Goal: Task Accomplishment & Management: Manage account settings

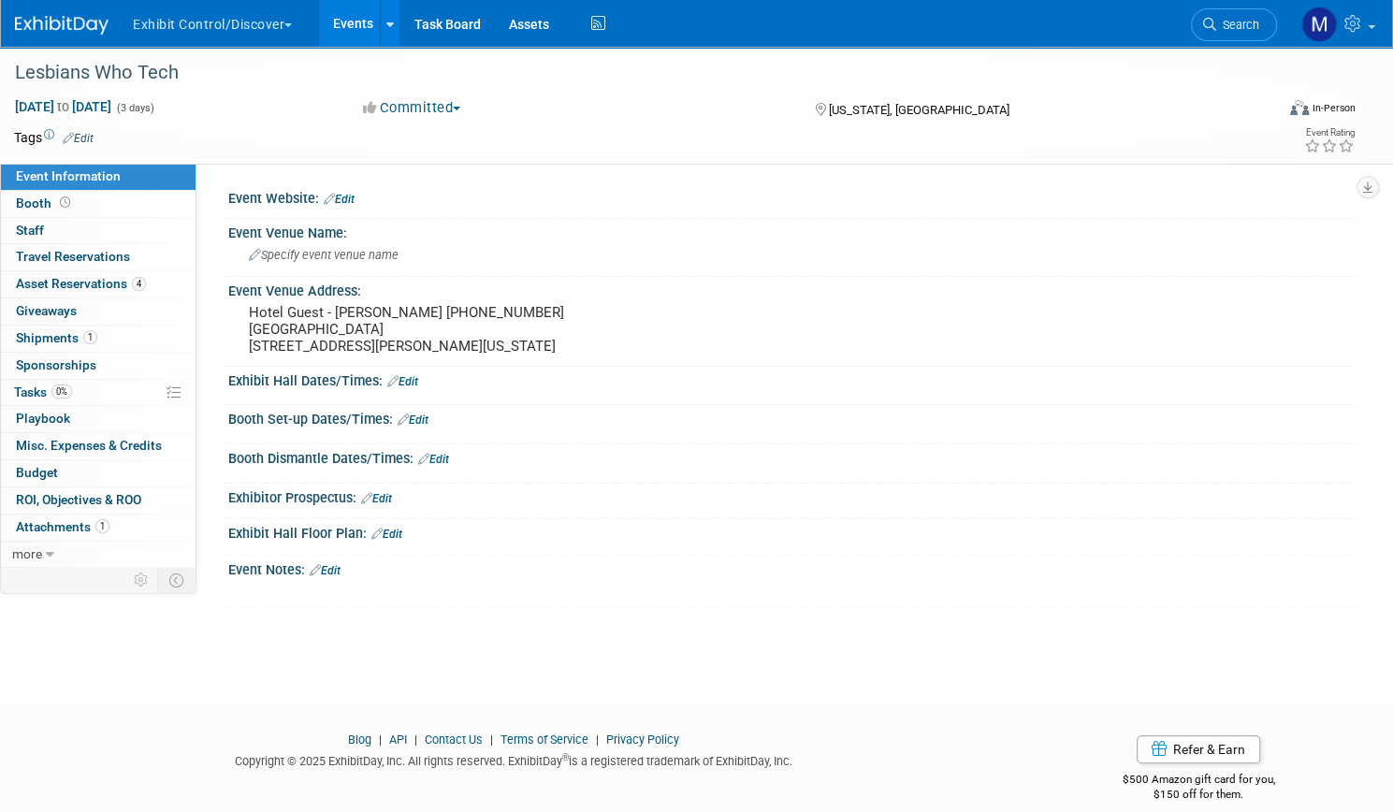
click at [312, 28] on button "Exhibit Control/Discover" at bounding box center [223, 20] width 184 height 41
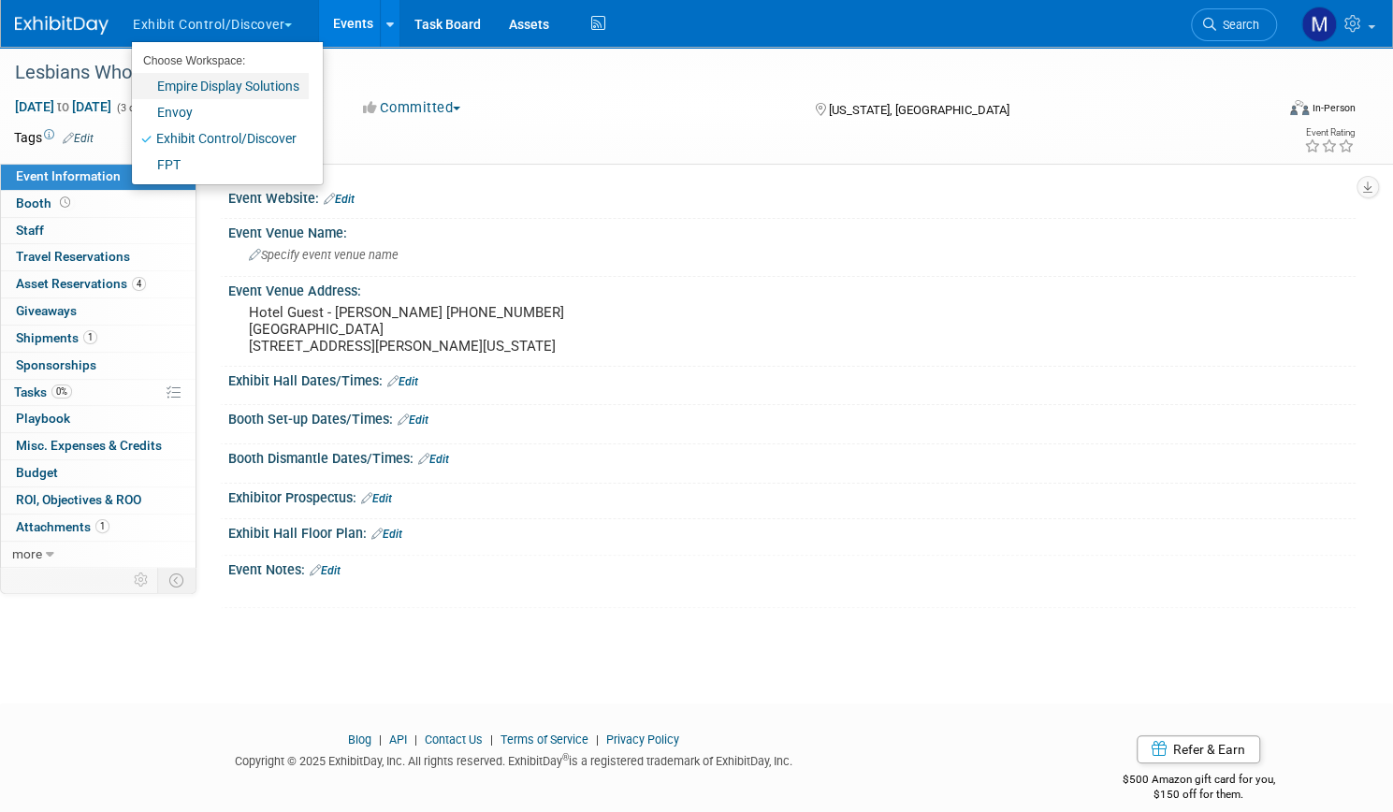
click at [276, 85] on link "Empire Display Solutions" at bounding box center [220, 86] width 177 height 26
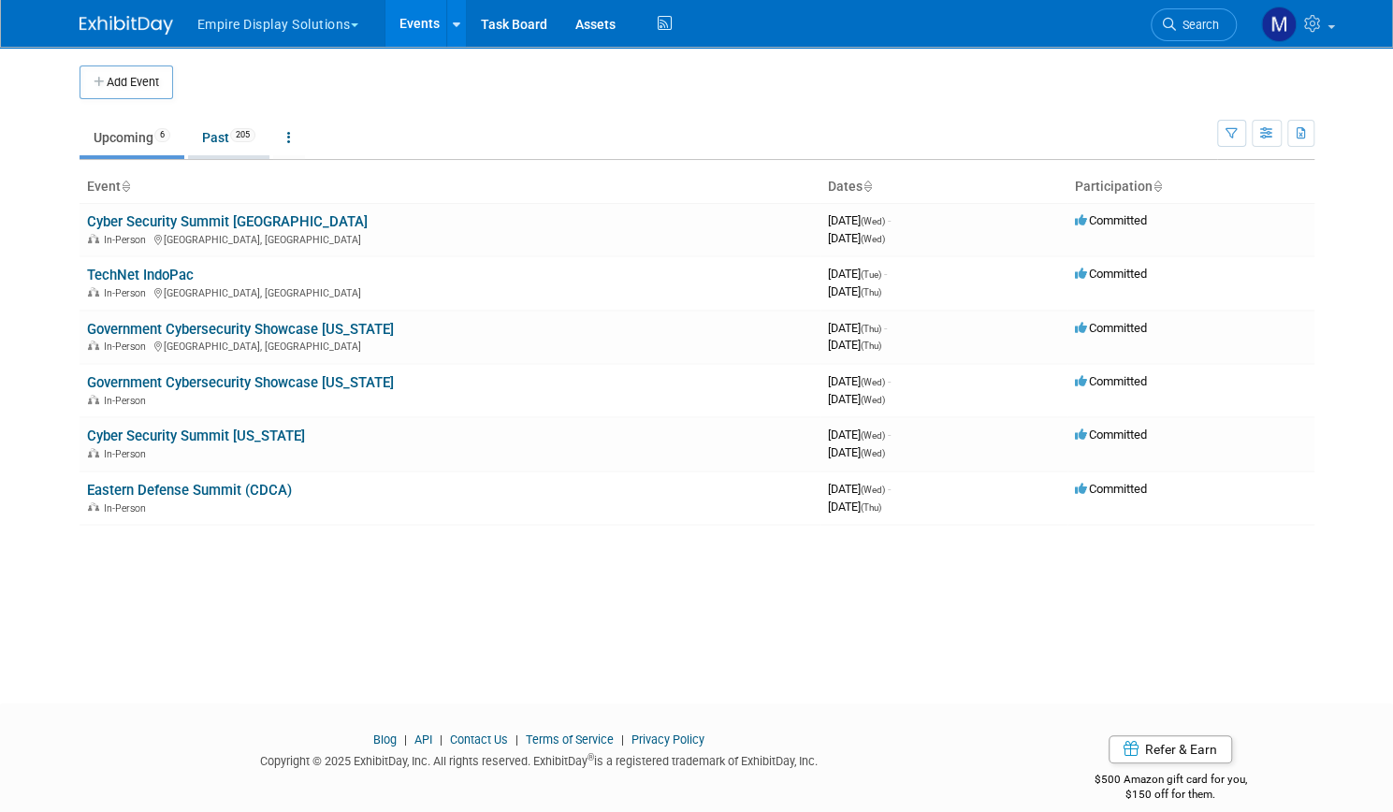
click at [221, 147] on link "Past 205" at bounding box center [228, 138] width 81 height 36
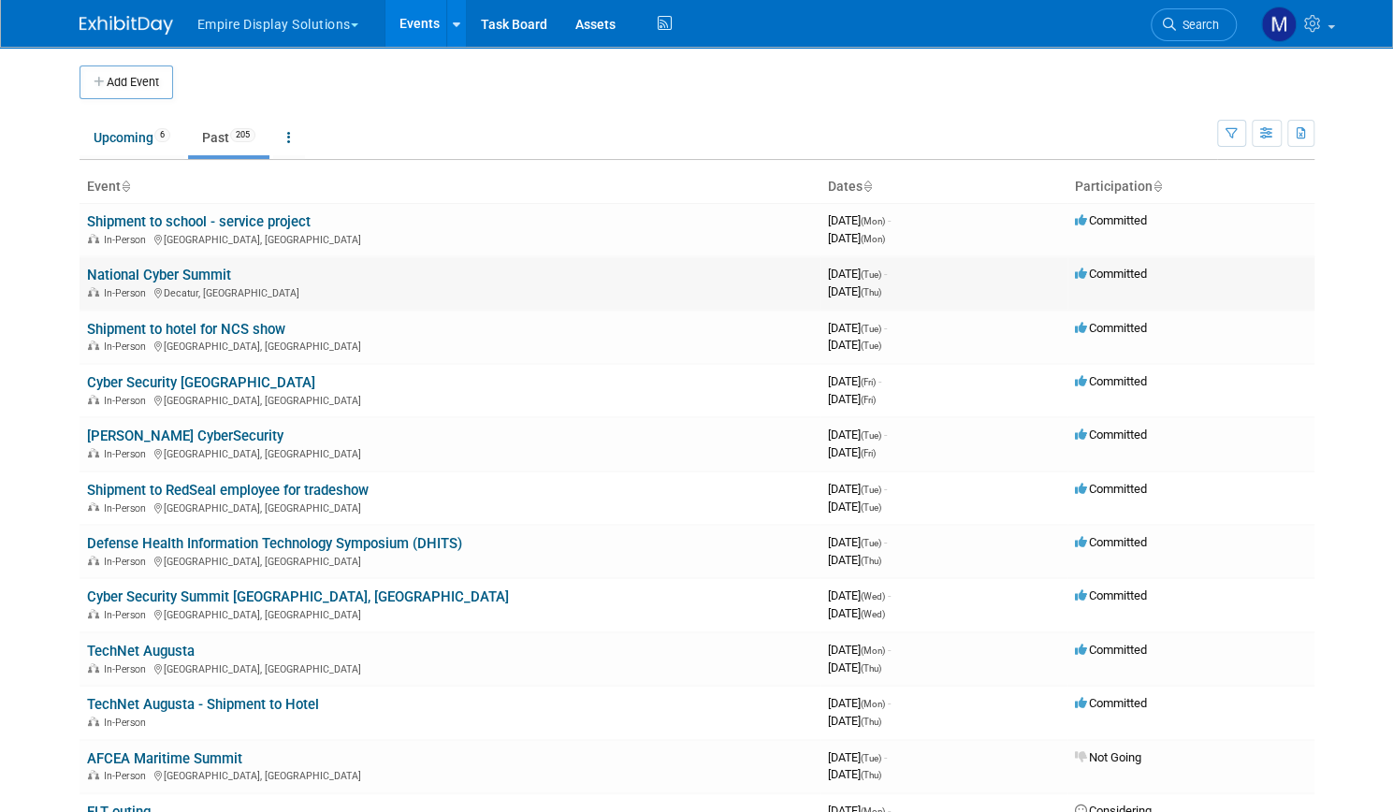
click at [200, 268] on link "National Cyber Summit" at bounding box center [159, 275] width 144 height 17
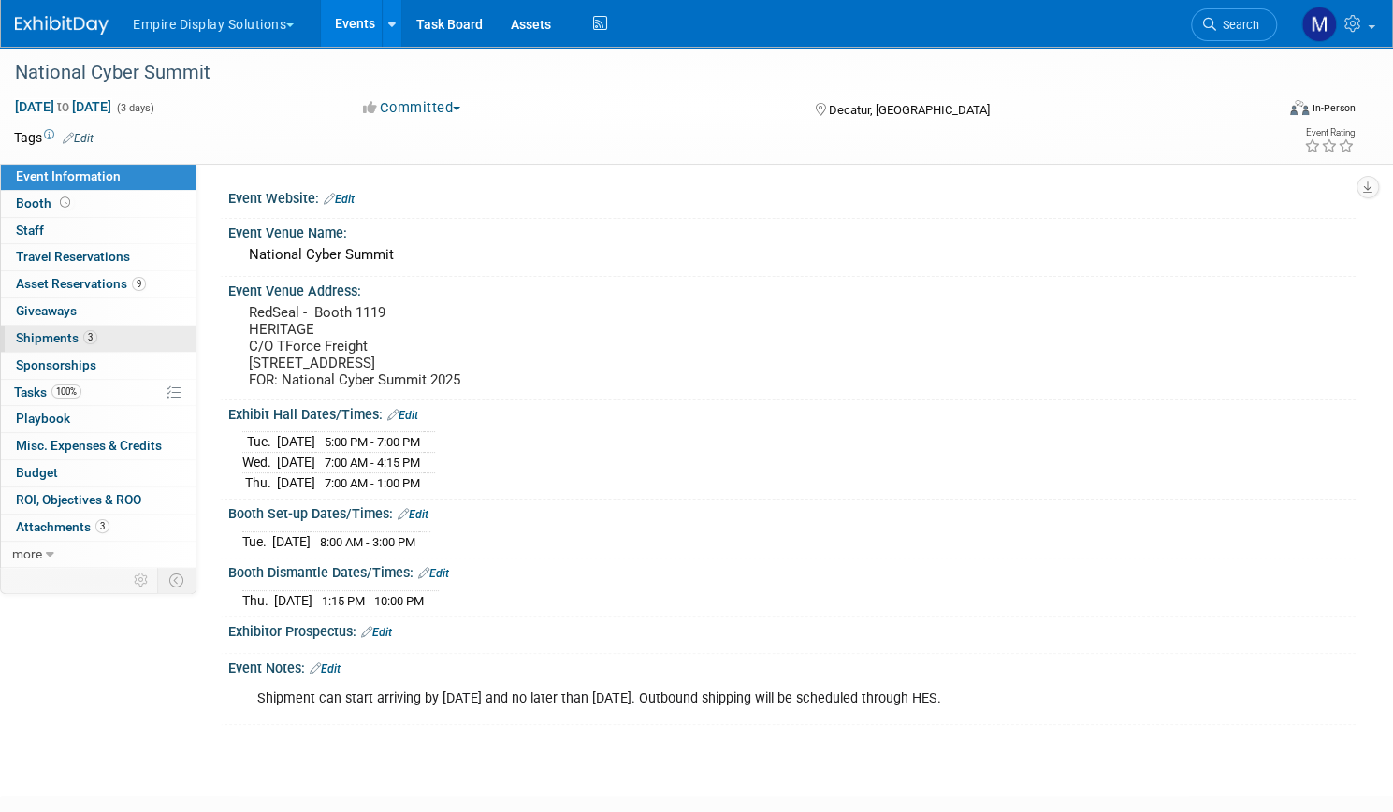
click at [97, 330] on span "Shipments 3" at bounding box center [56, 337] width 81 height 15
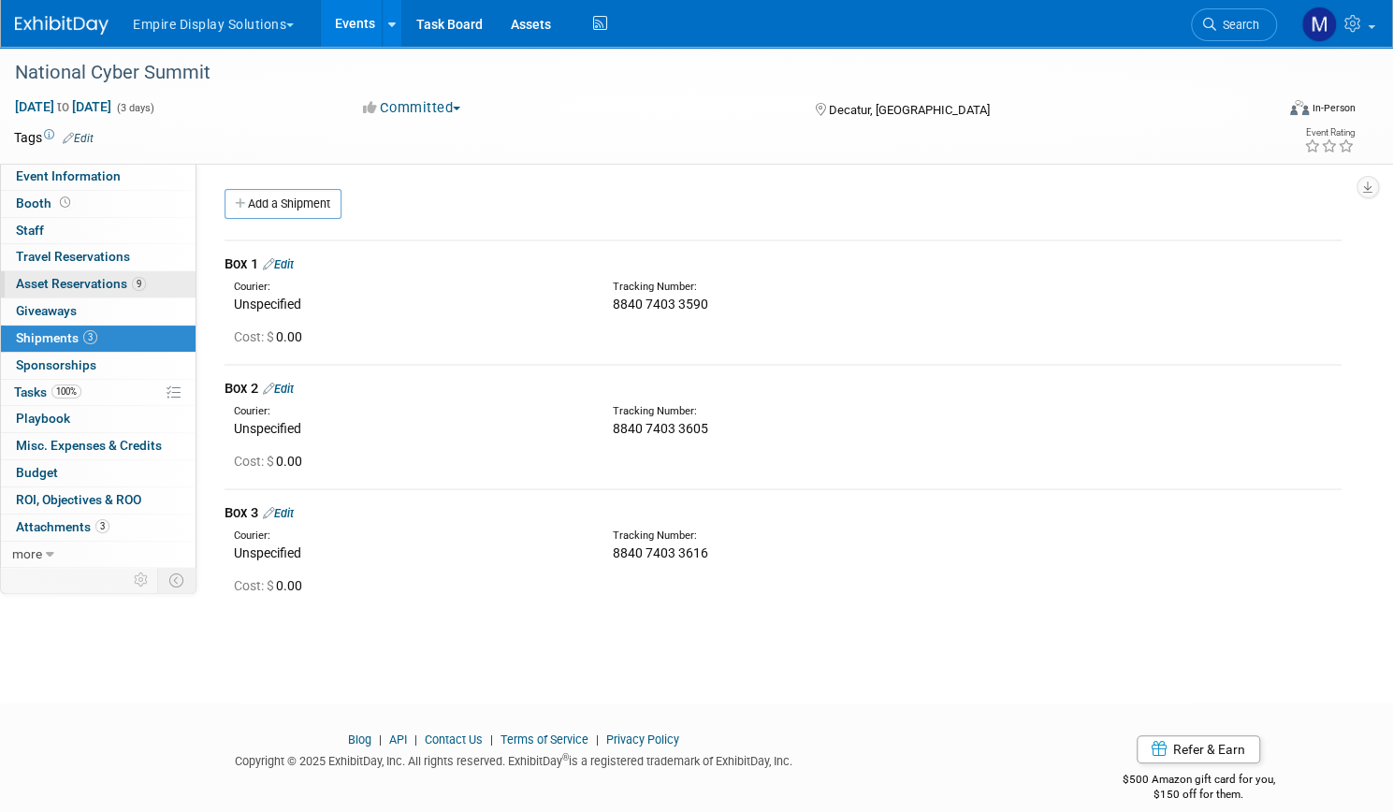
click at [138, 280] on span "Asset Reservations 9" at bounding box center [81, 283] width 130 height 15
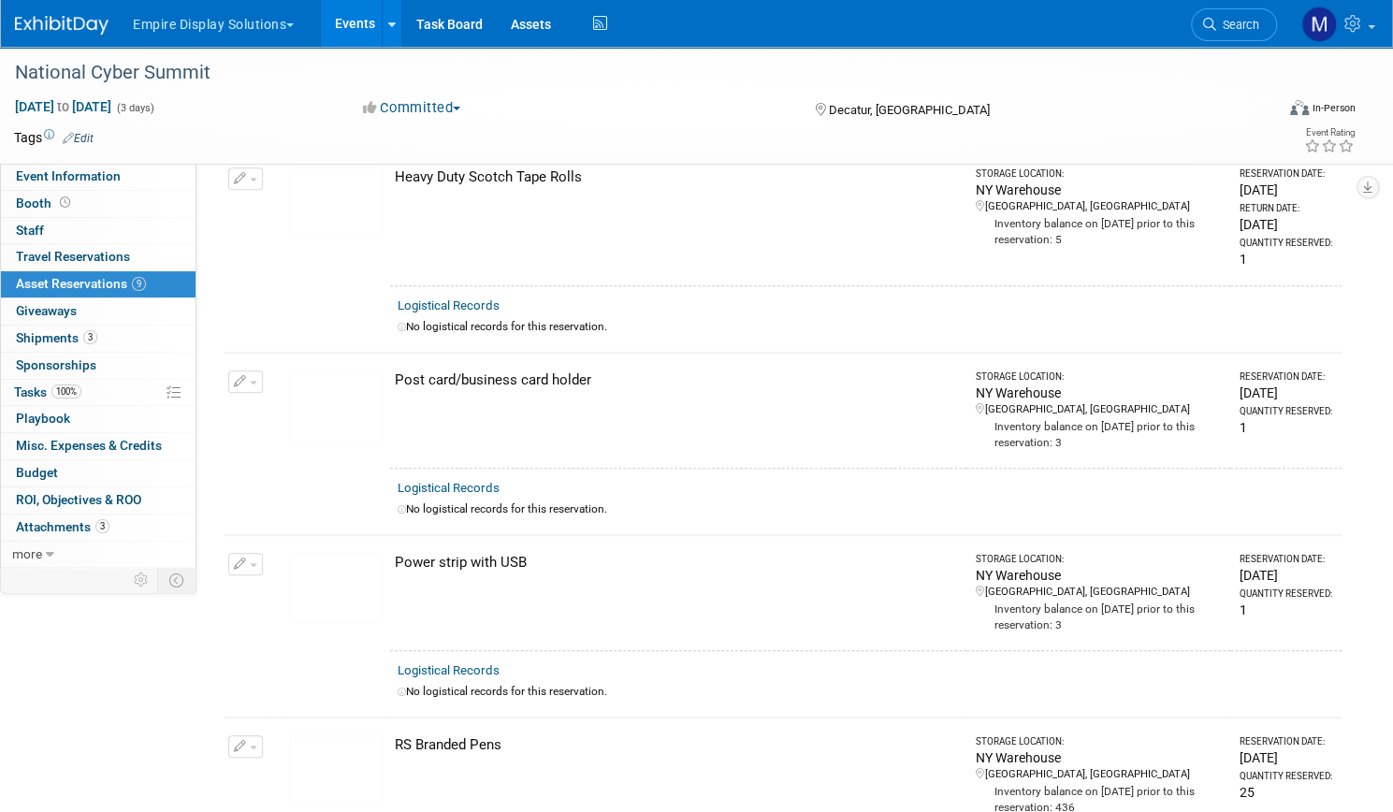
scroll to position [449, 0]
click at [565, 20] on link "Assets" at bounding box center [531, 23] width 68 height 47
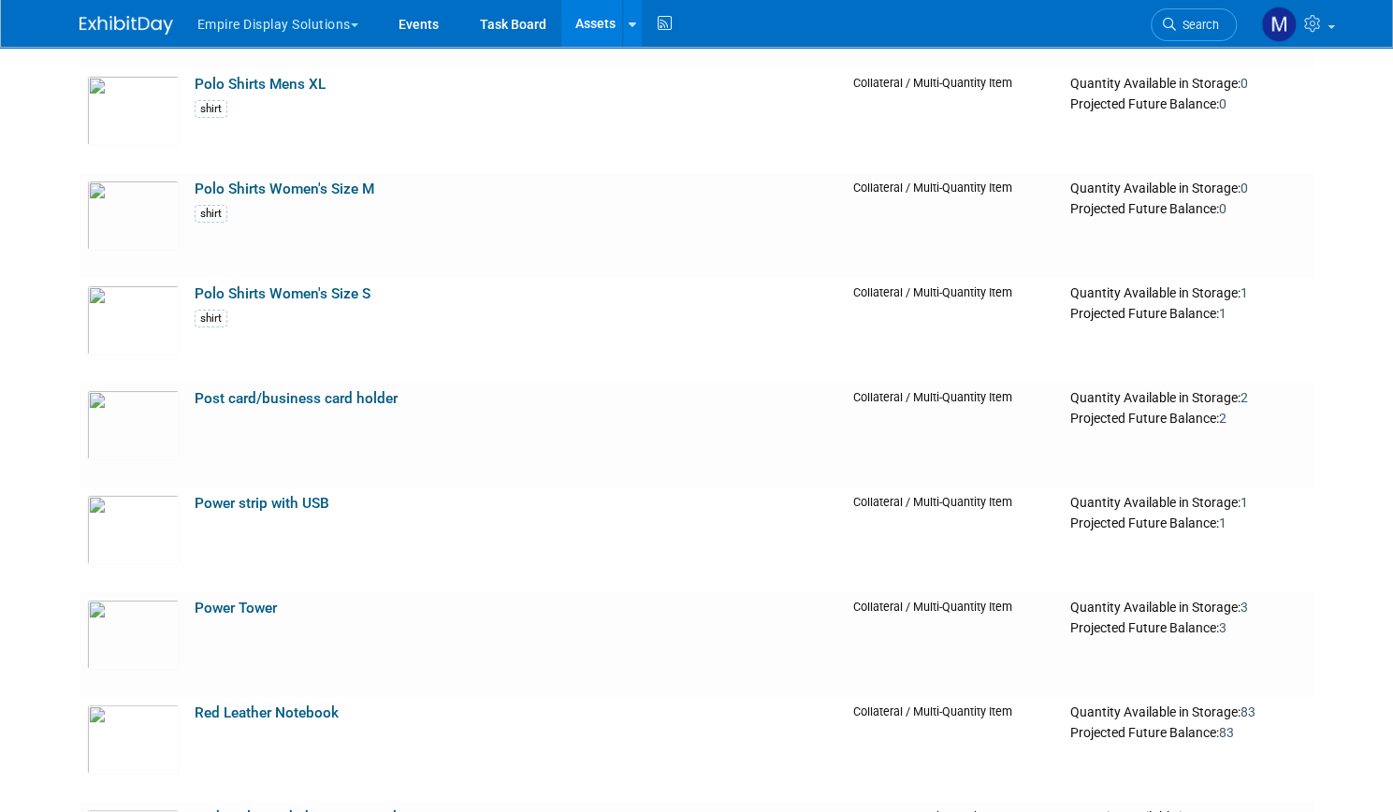
scroll to position [4050, 0]
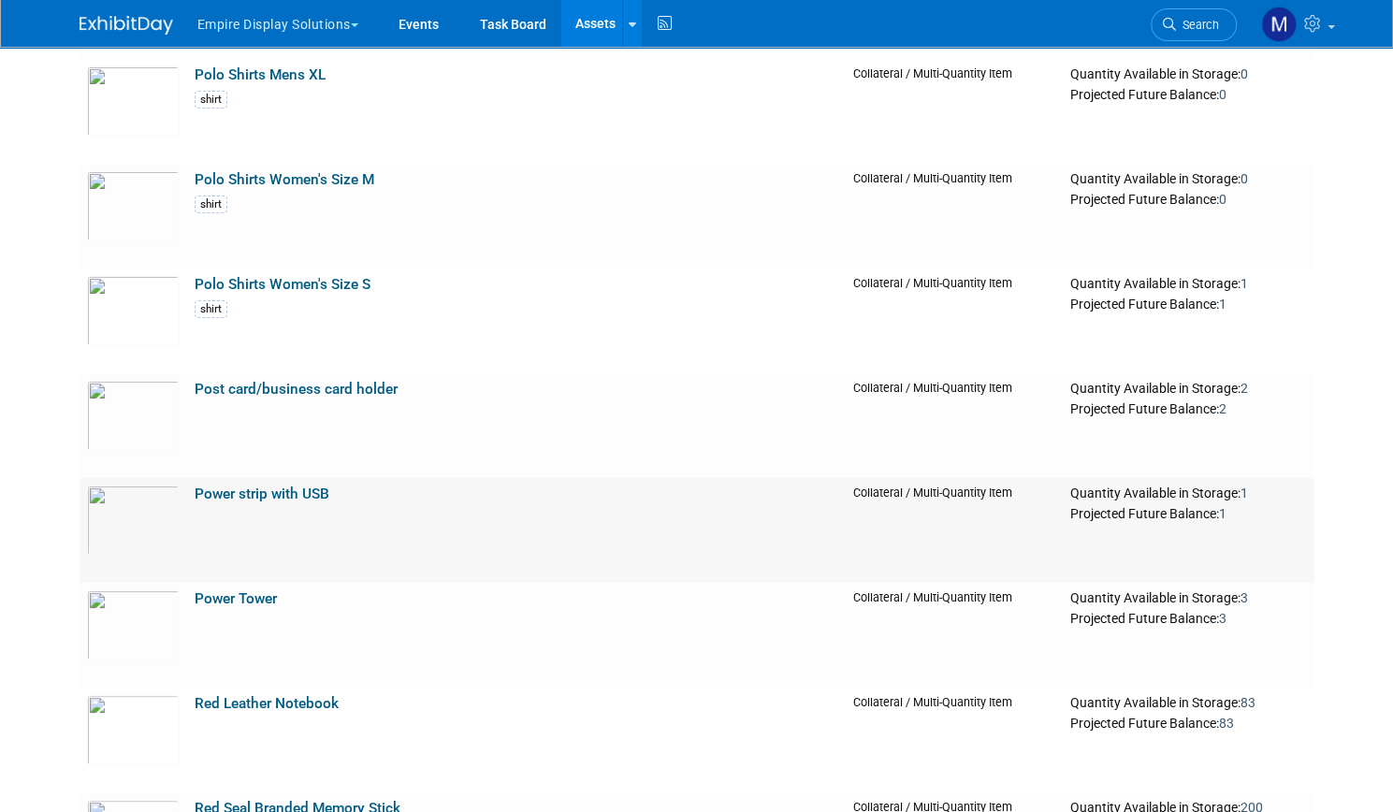
click at [288, 490] on link "Power strip with USB" at bounding box center [262, 493] width 135 height 17
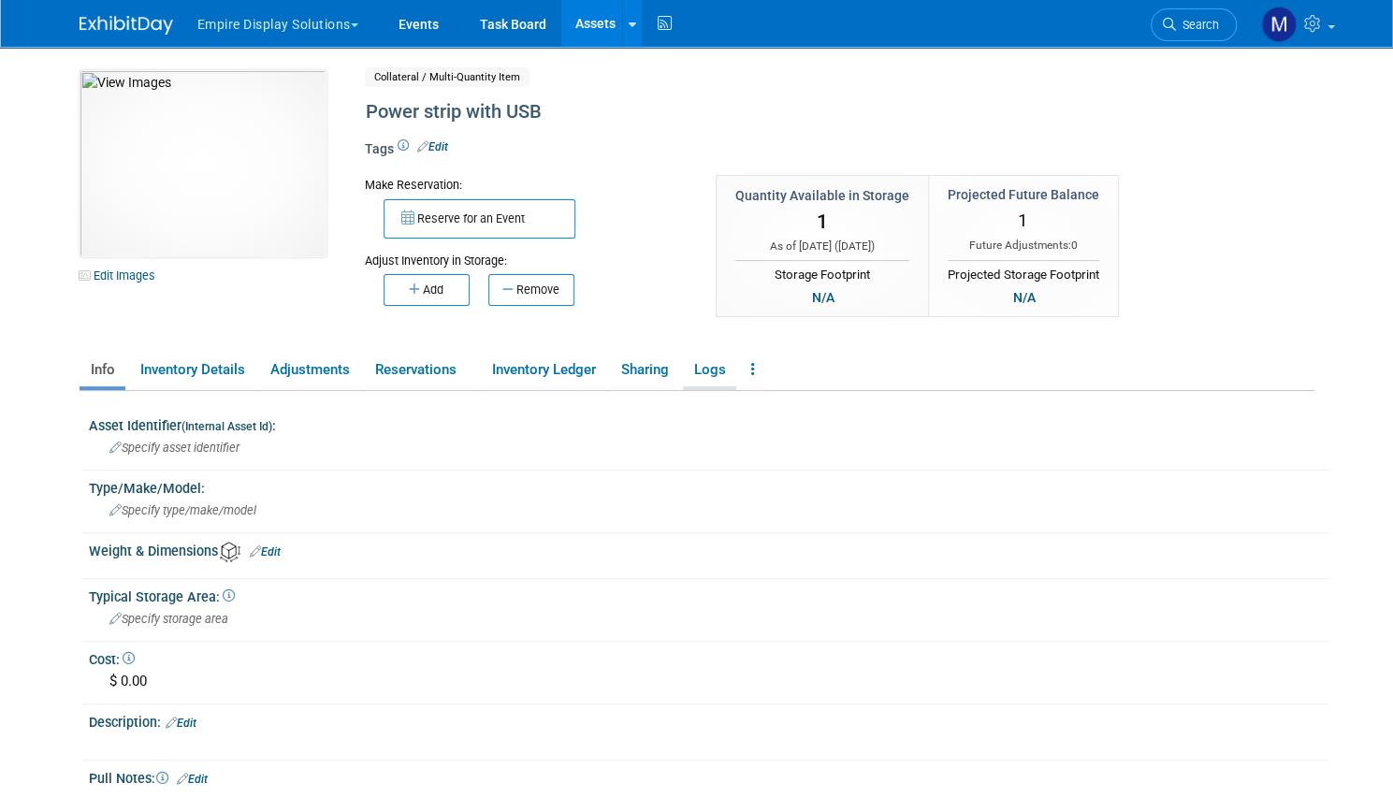
click at [701, 370] on link "Logs" at bounding box center [709, 370] width 53 height 33
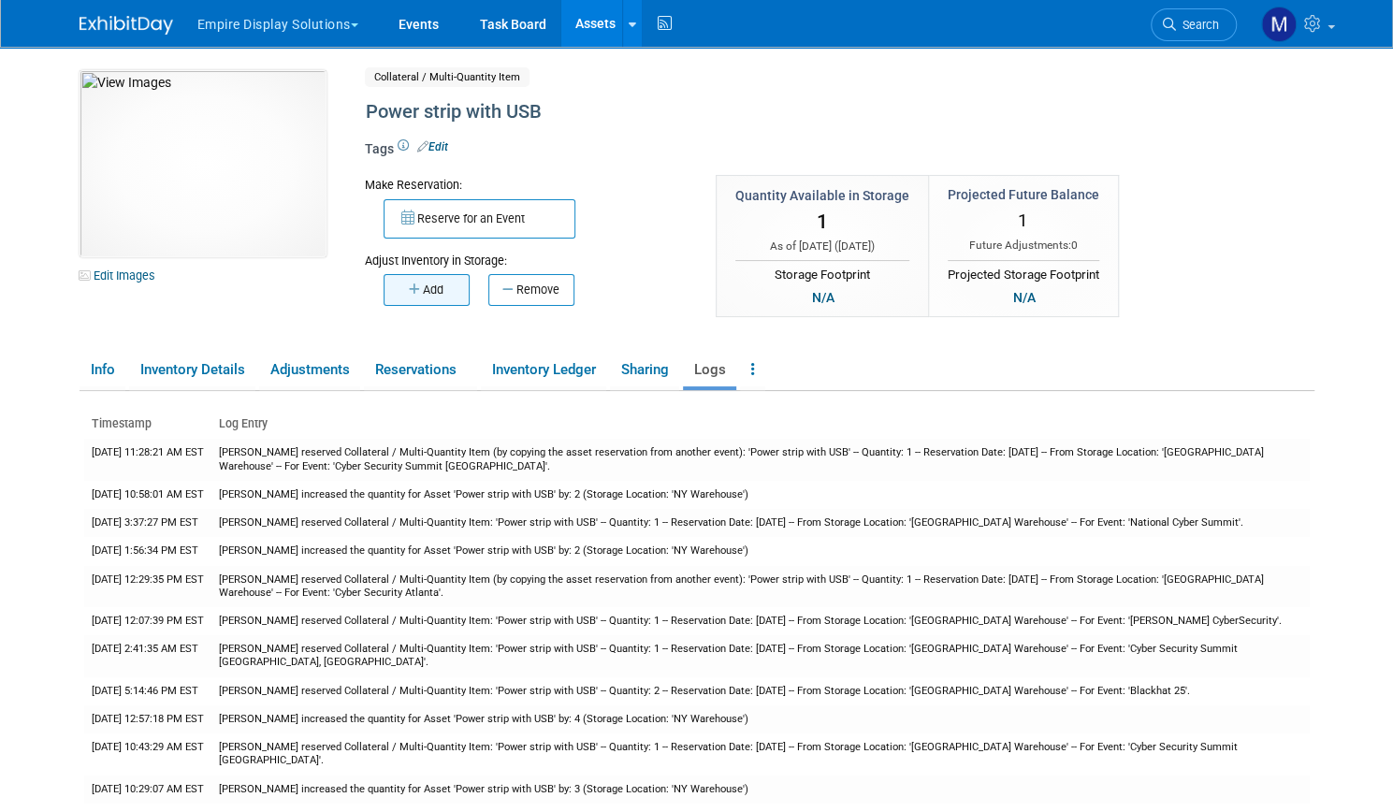
click at [420, 291] on button "Add" at bounding box center [427, 290] width 86 height 32
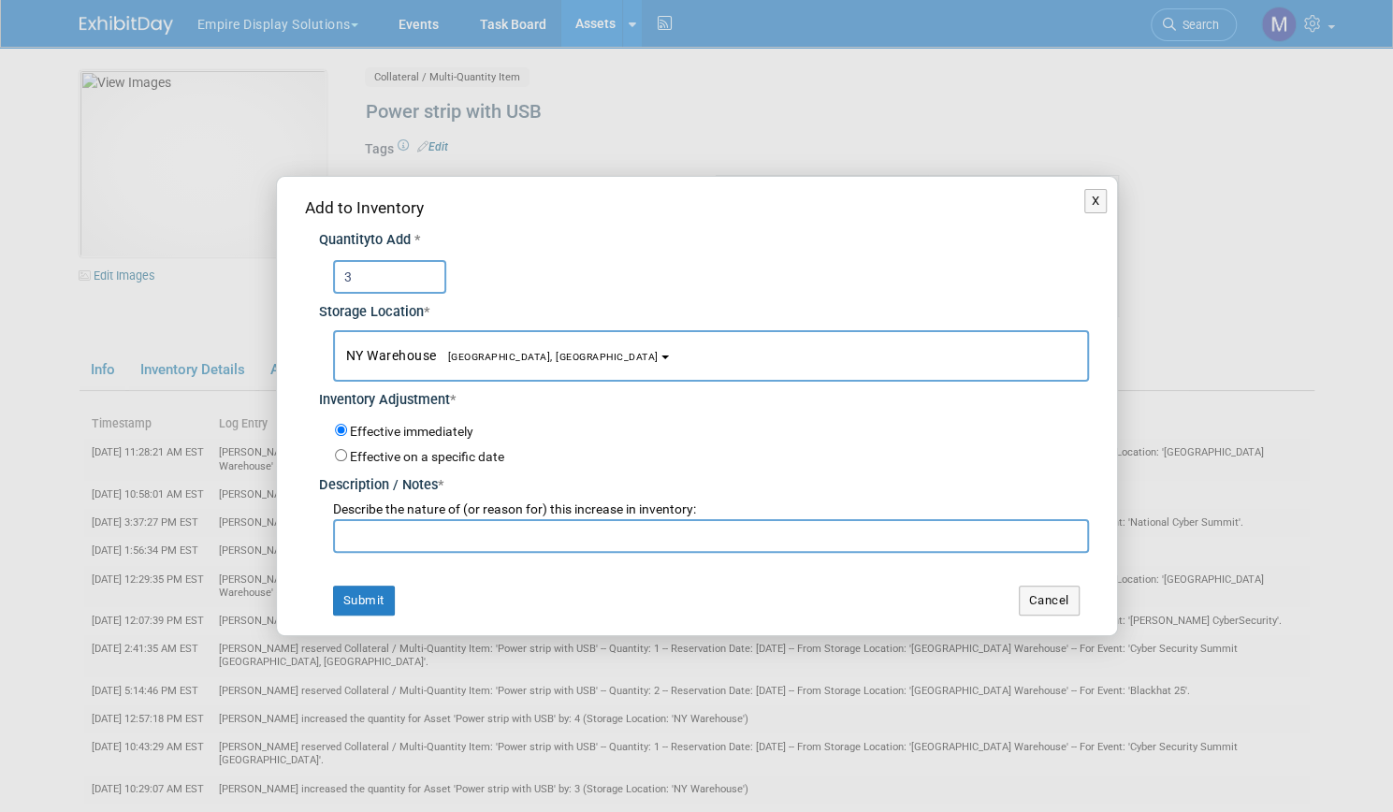
type input "3"
click at [401, 536] on input "text" at bounding box center [711, 536] width 756 height 34
type input "return"
click at [354, 601] on button "Submit" at bounding box center [364, 601] width 62 height 30
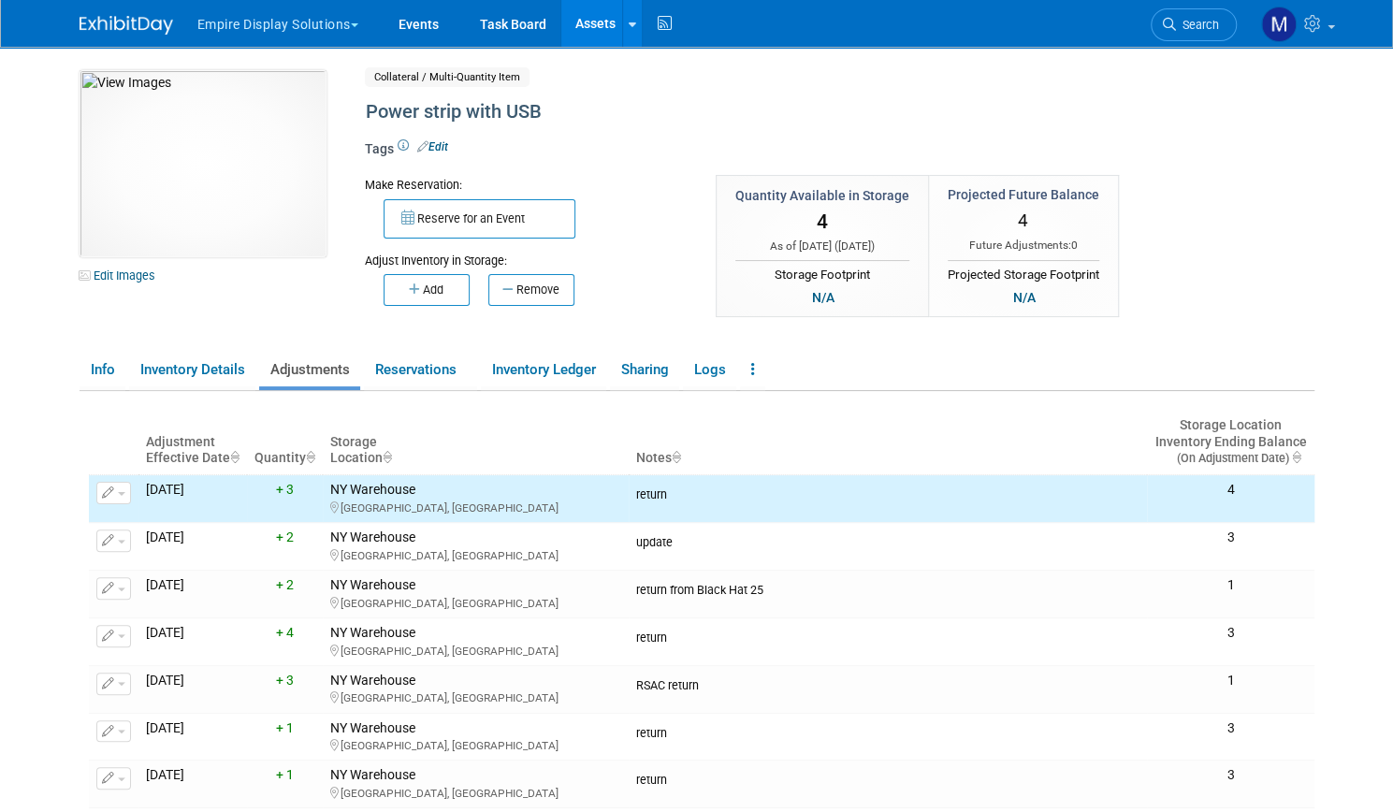
click at [575, 11] on link "Assets" at bounding box center [595, 23] width 68 height 47
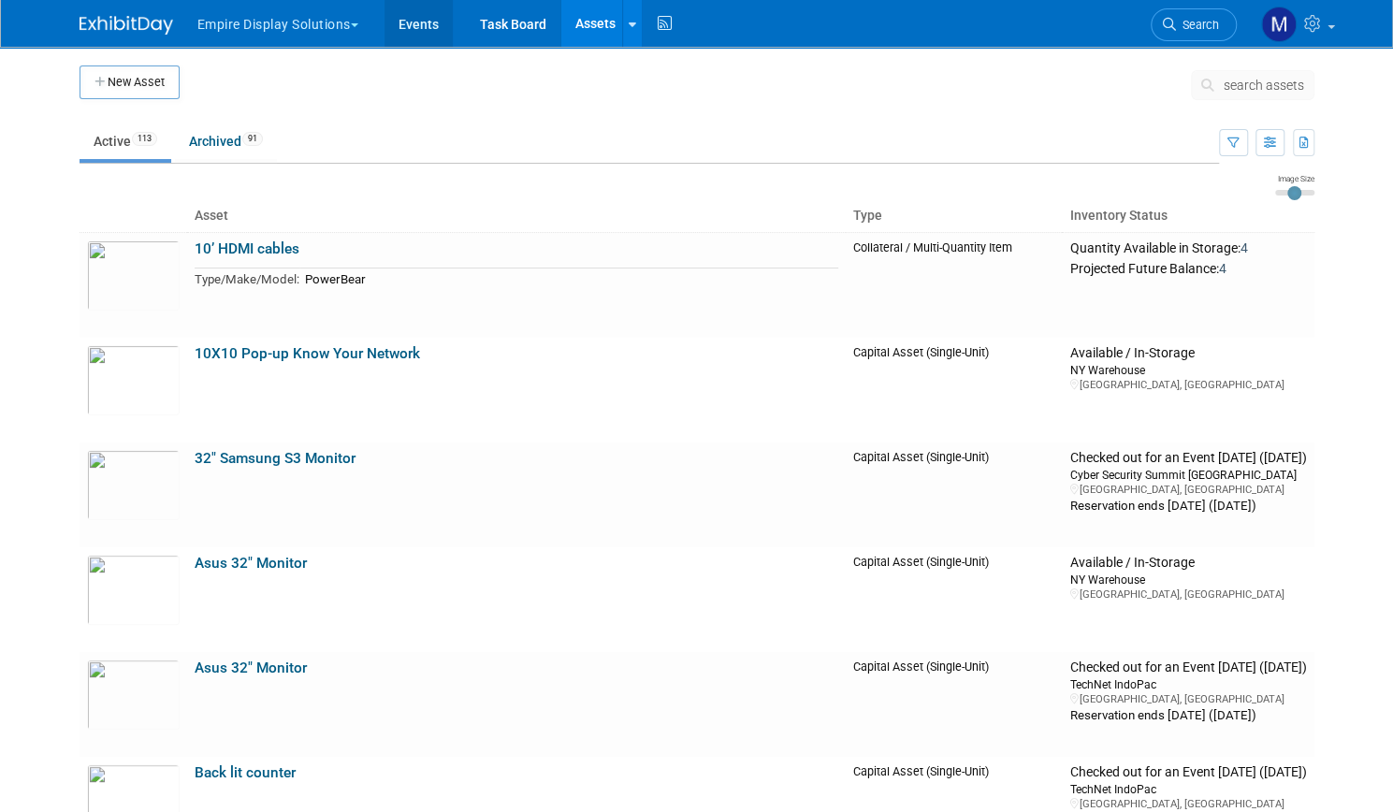
click at [415, 25] on link "Events" at bounding box center [418, 23] width 68 height 47
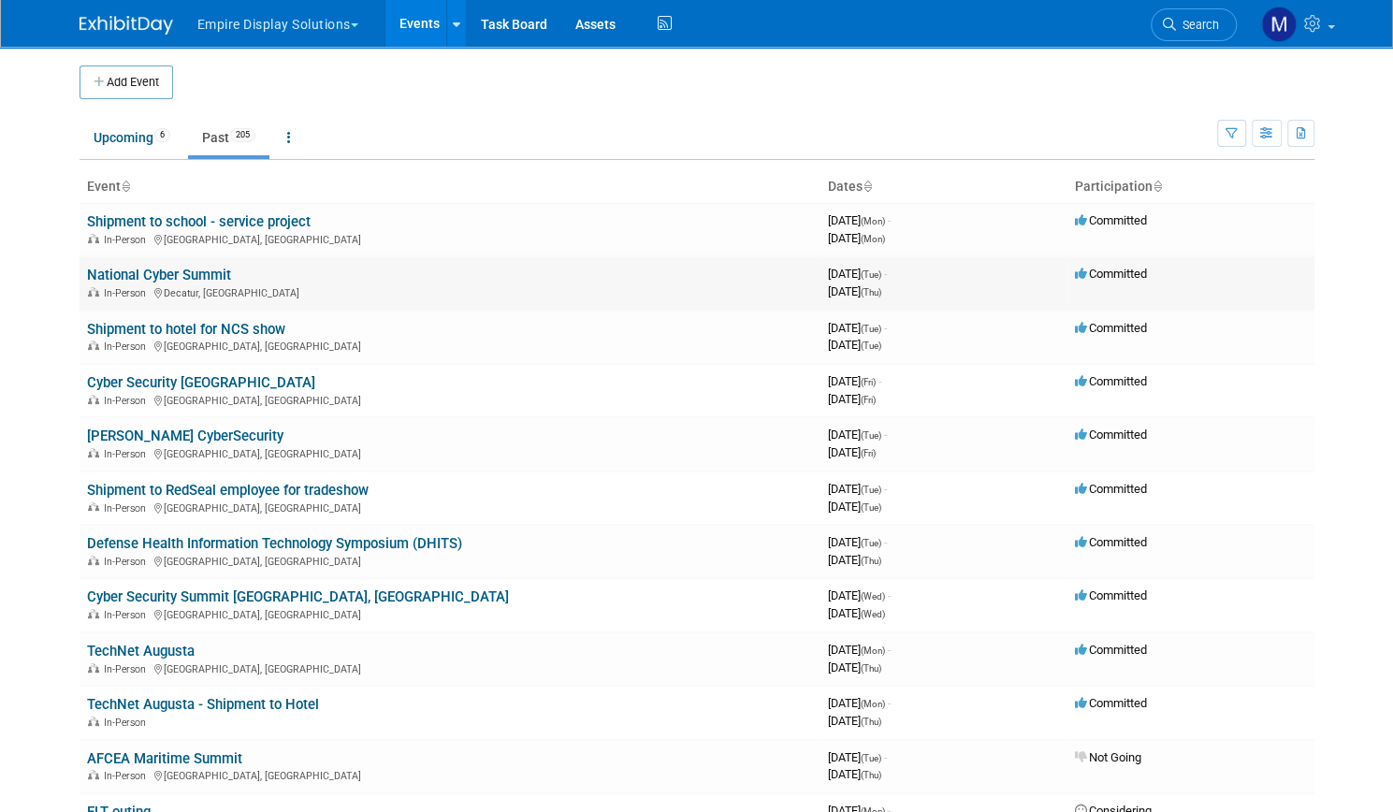
click at [165, 278] on link "National Cyber Summit" at bounding box center [159, 275] width 144 height 17
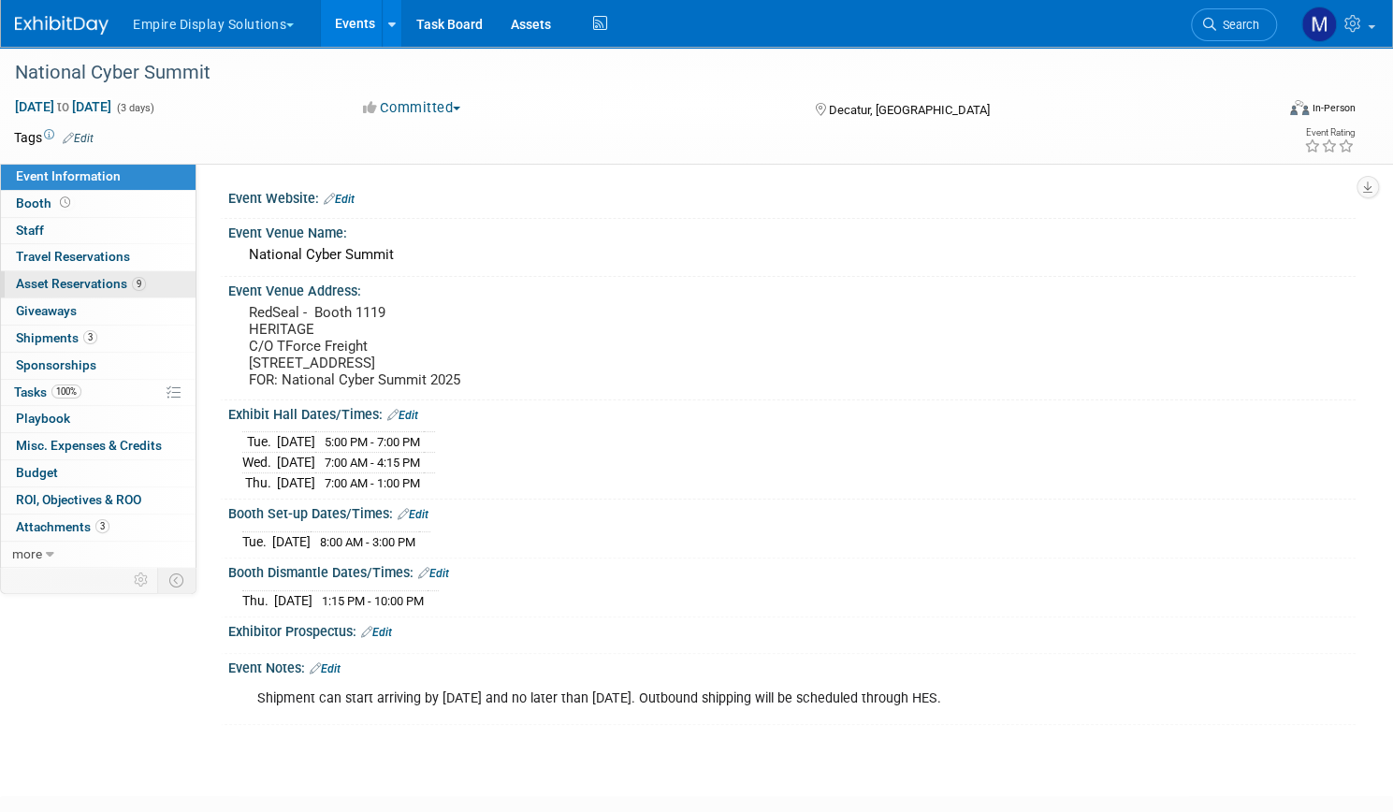
click at [140, 290] on span "Asset Reservations 9" at bounding box center [81, 283] width 130 height 15
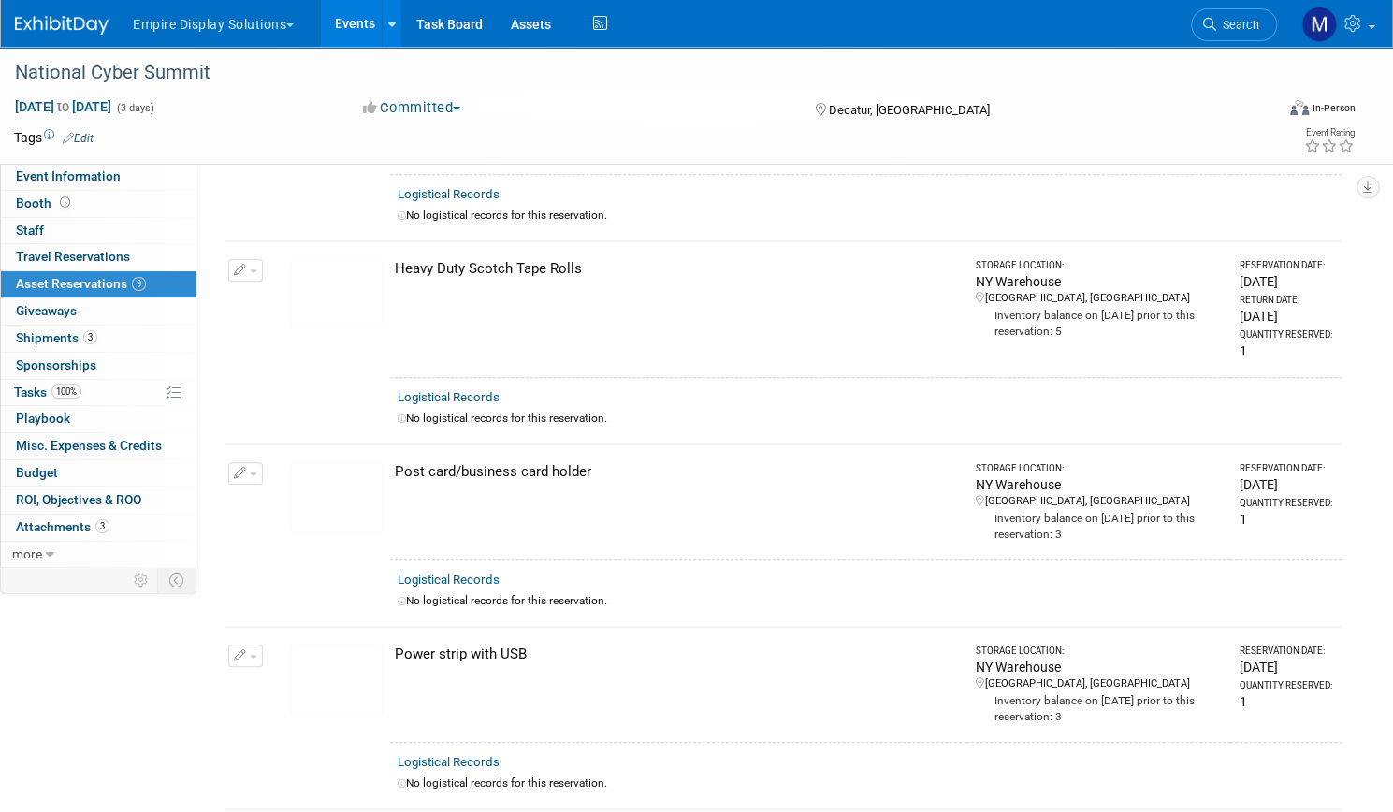
scroll to position [412, 0]
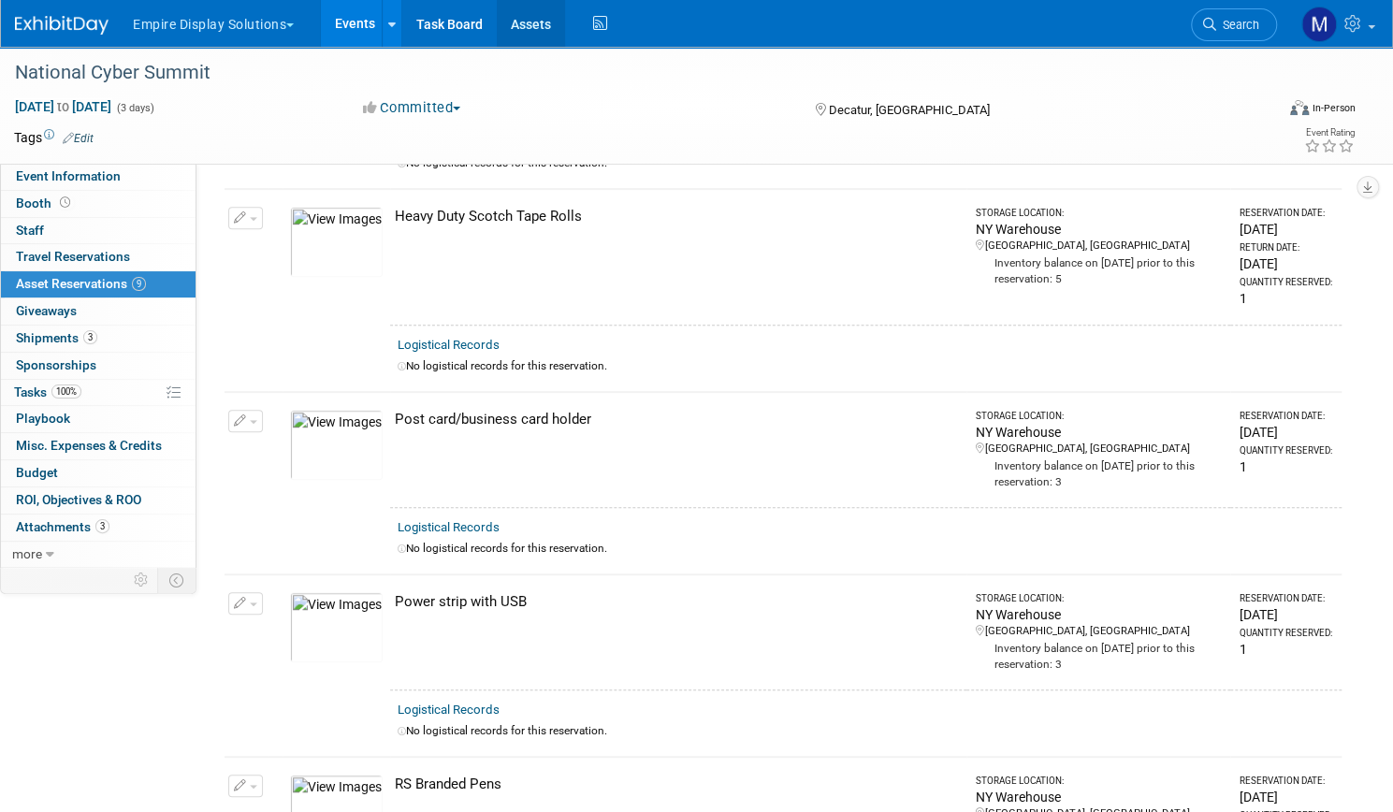
click at [565, 18] on link "Assets" at bounding box center [531, 23] width 68 height 47
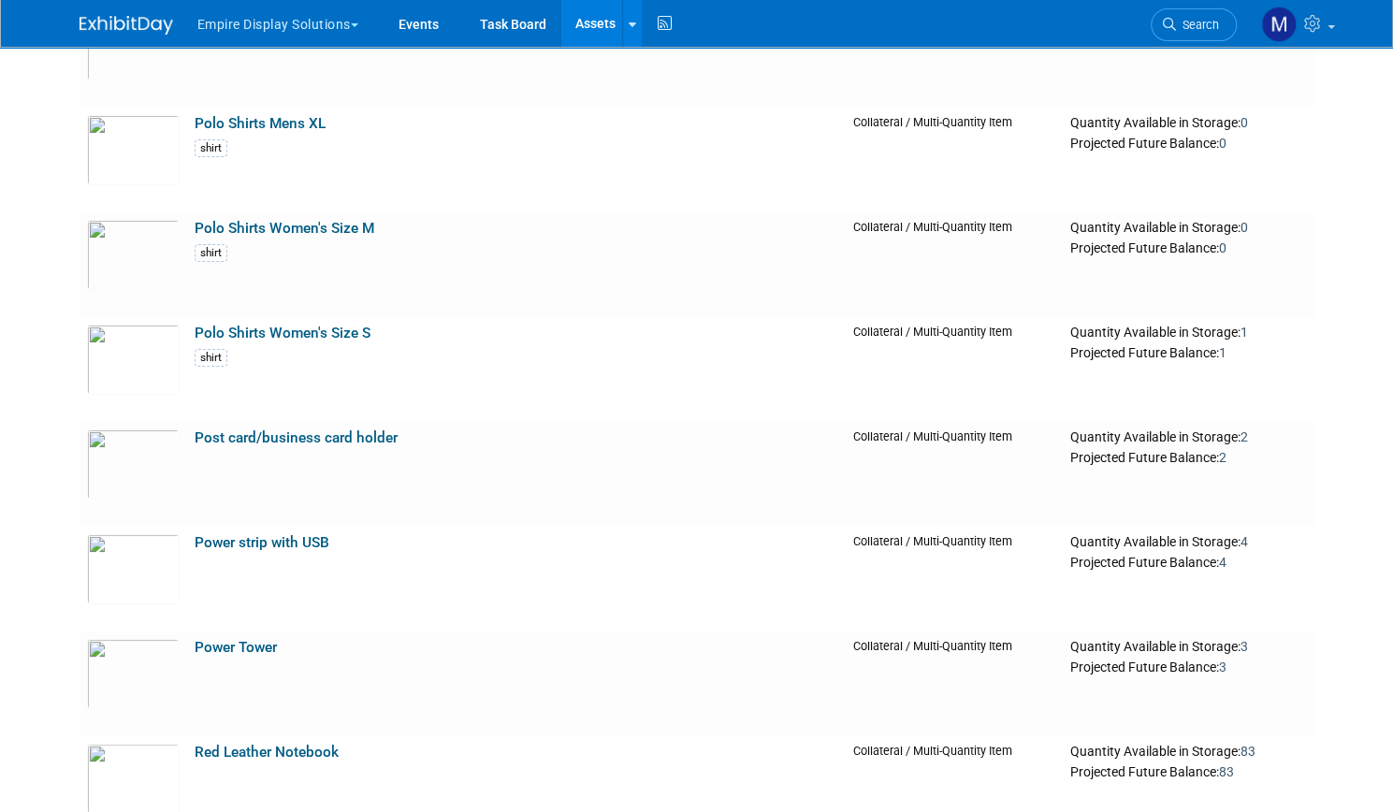
scroll to position [4011, 0]
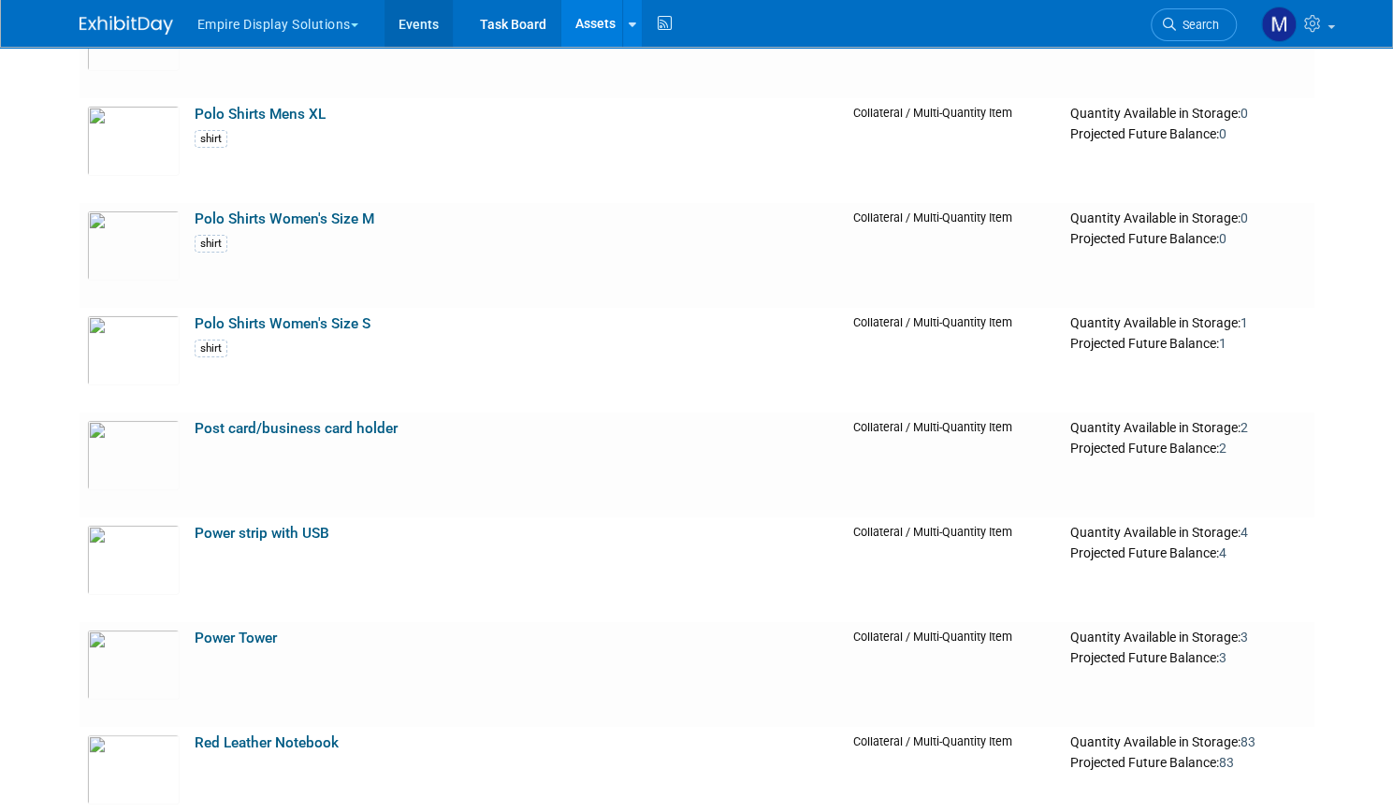
click at [399, 26] on link "Events" at bounding box center [418, 23] width 68 height 47
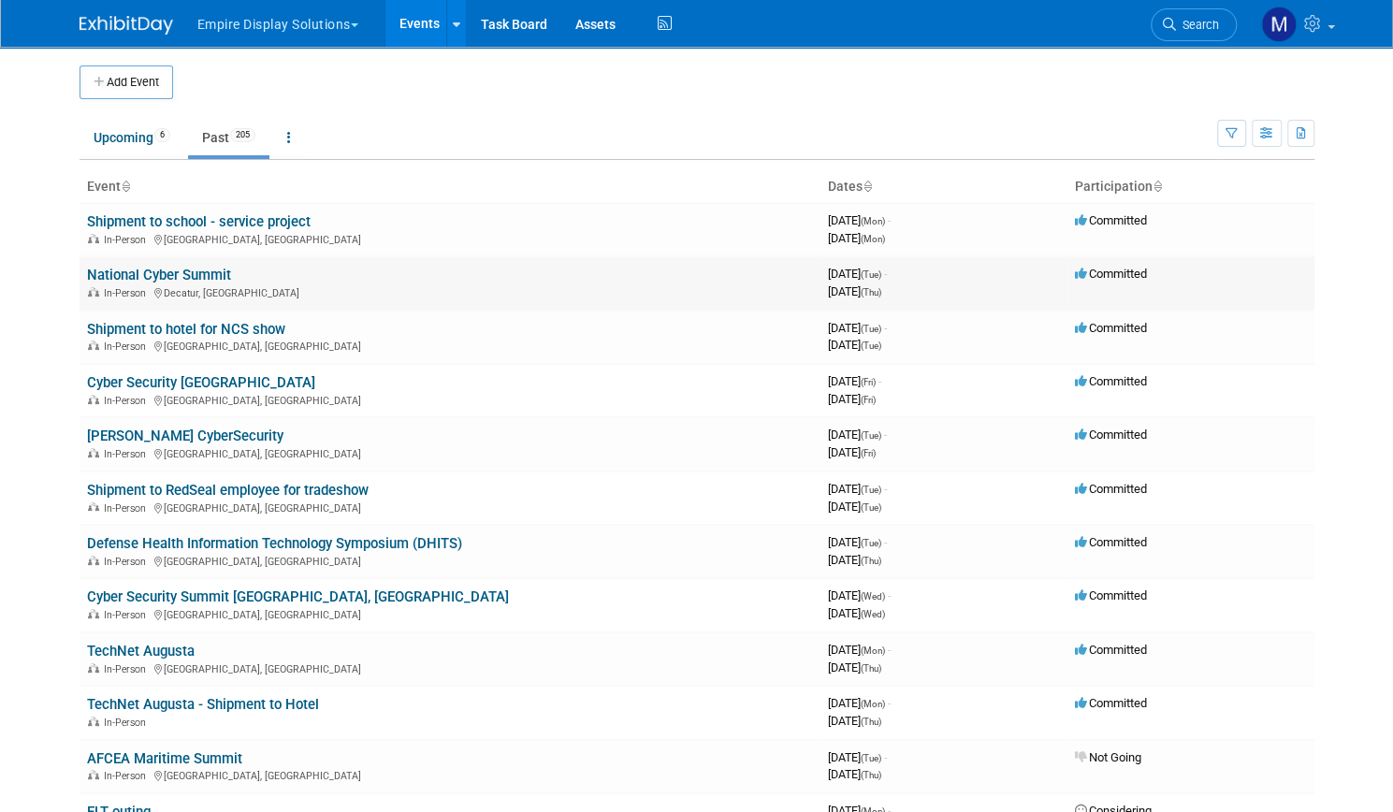
click at [167, 278] on link "National Cyber Summit" at bounding box center [159, 275] width 144 height 17
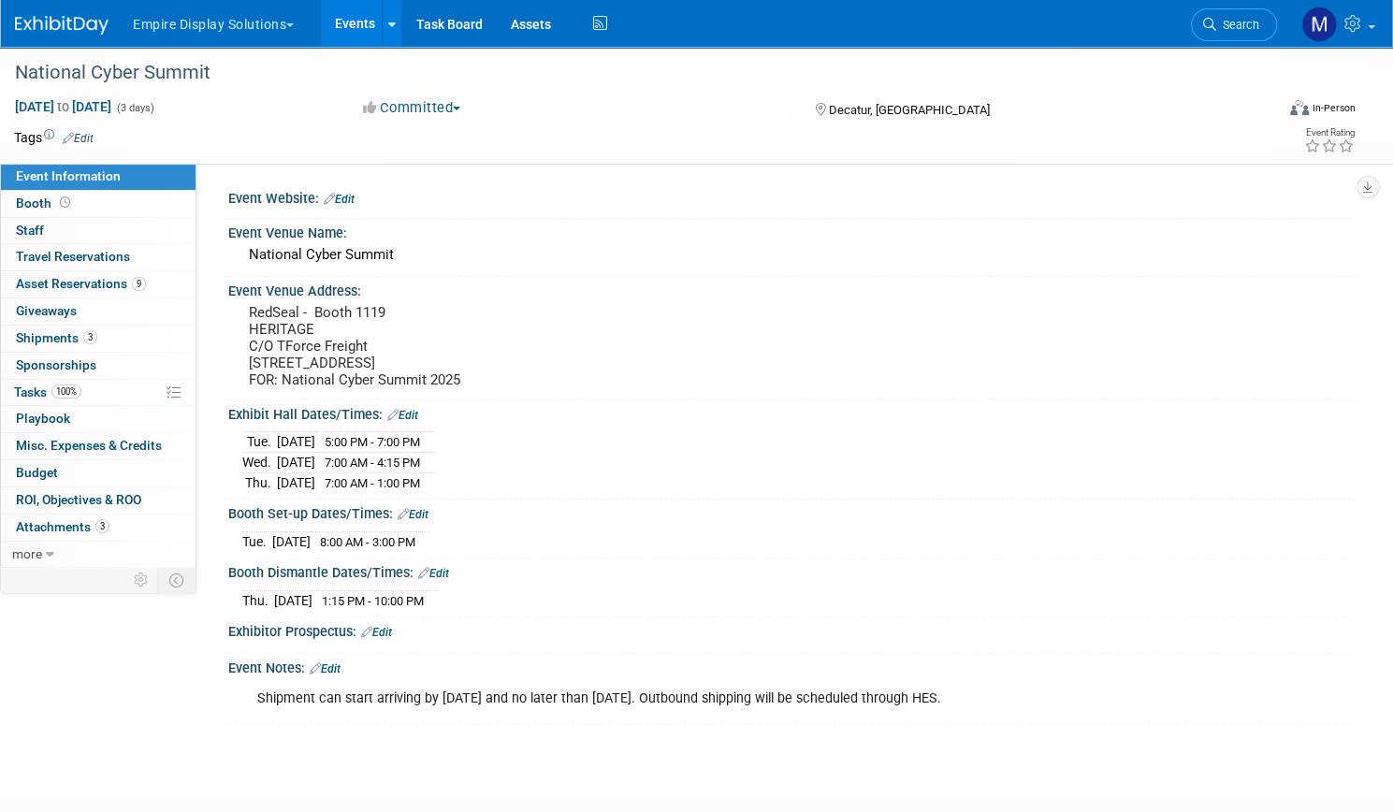
click at [389, 31] on link "Events" at bounding box center [355, 23] width 68 height 47
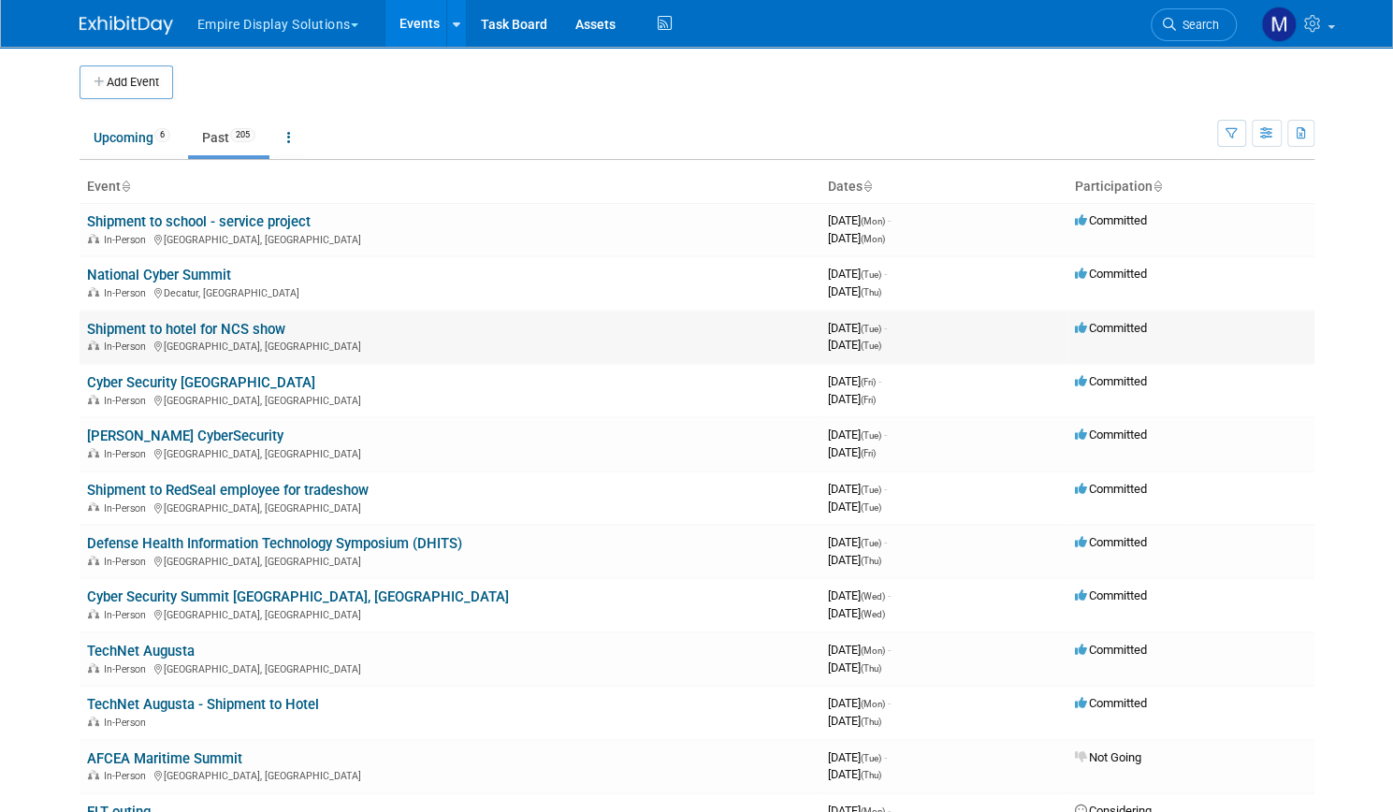
click at [187, 331] on link "Shipment to hotel for NCS show" at bounding box center [186, 329] width 198 height 17
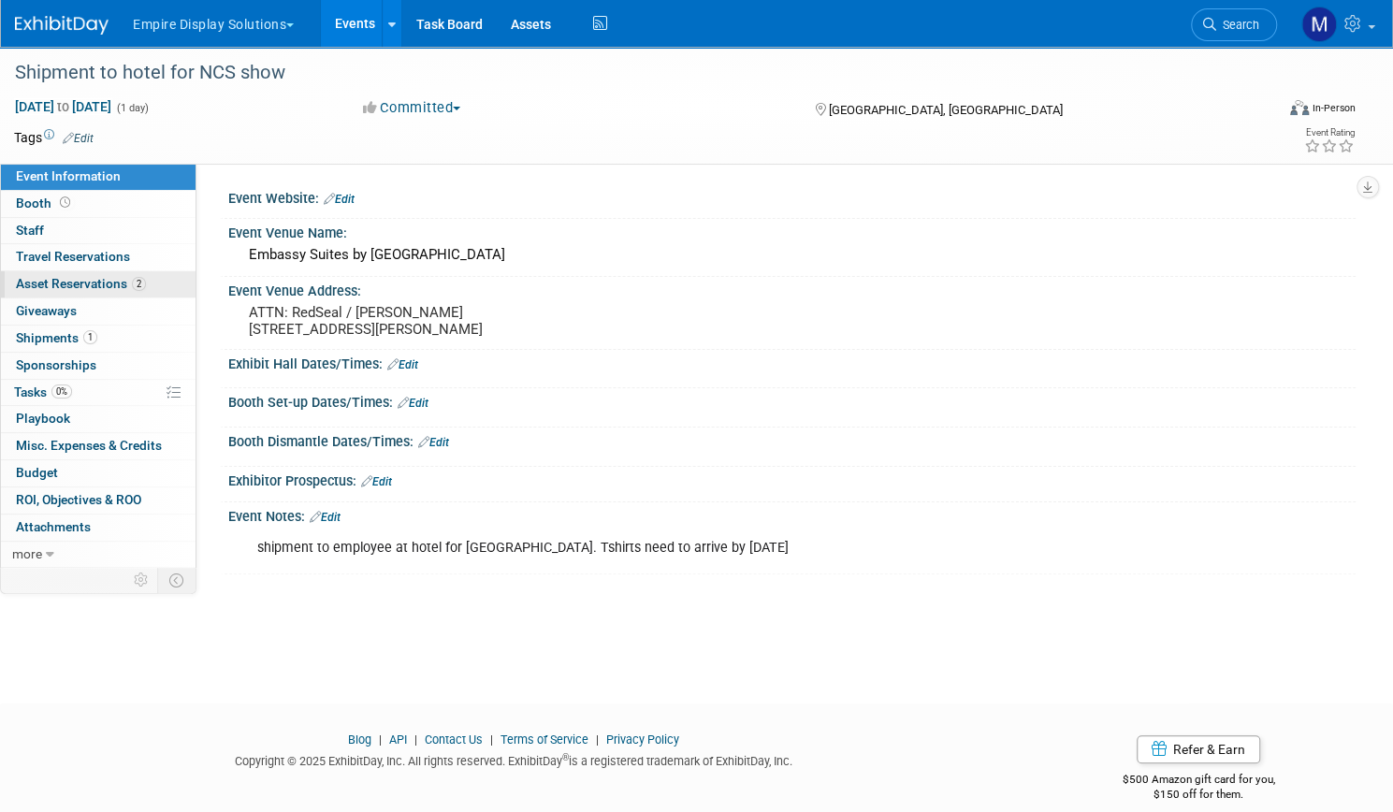
click at [135, 287] on span "Asset Reservations 2" at bounding box center [81, 283] width 130 height 15
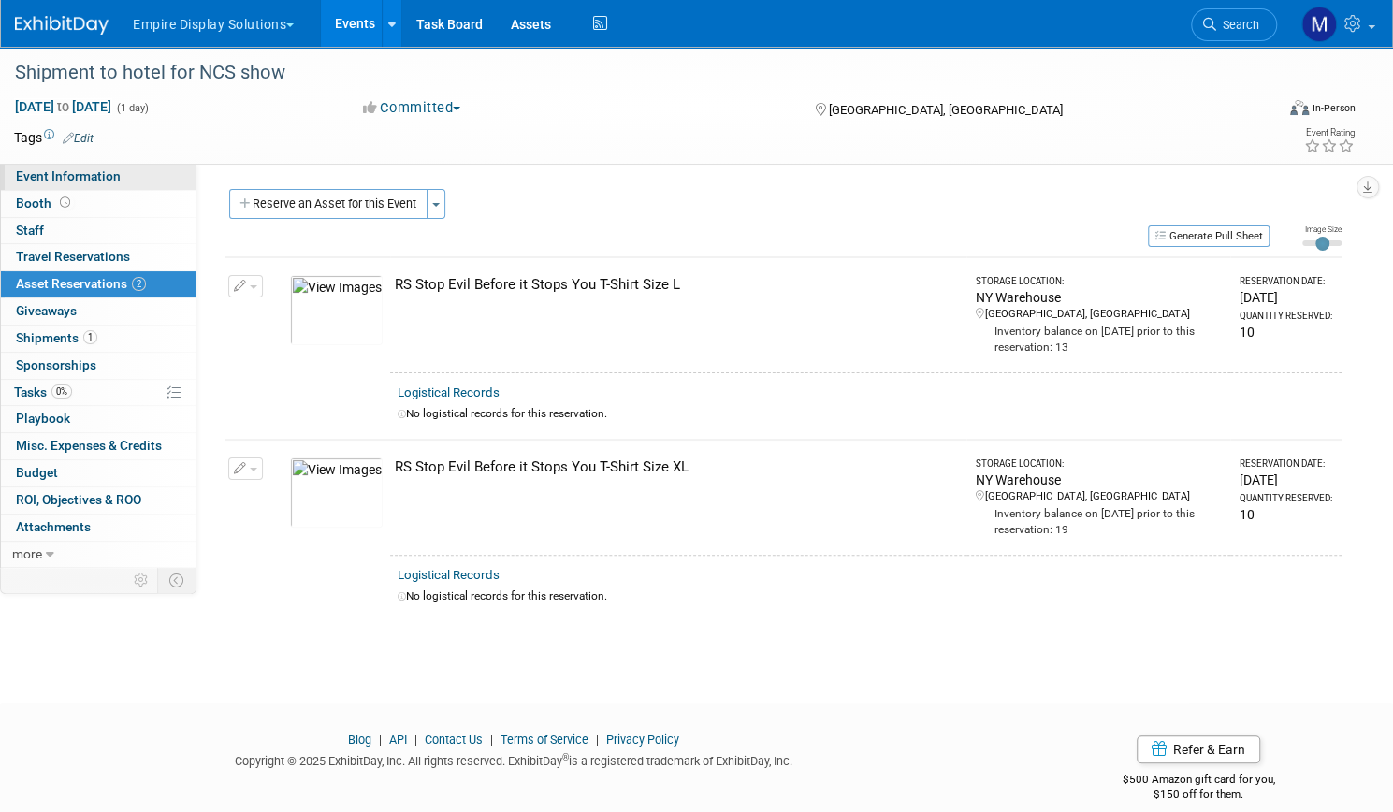
click at [121, 179] on span "Event Information" at bounding box center [68, 175] width 105 height 15
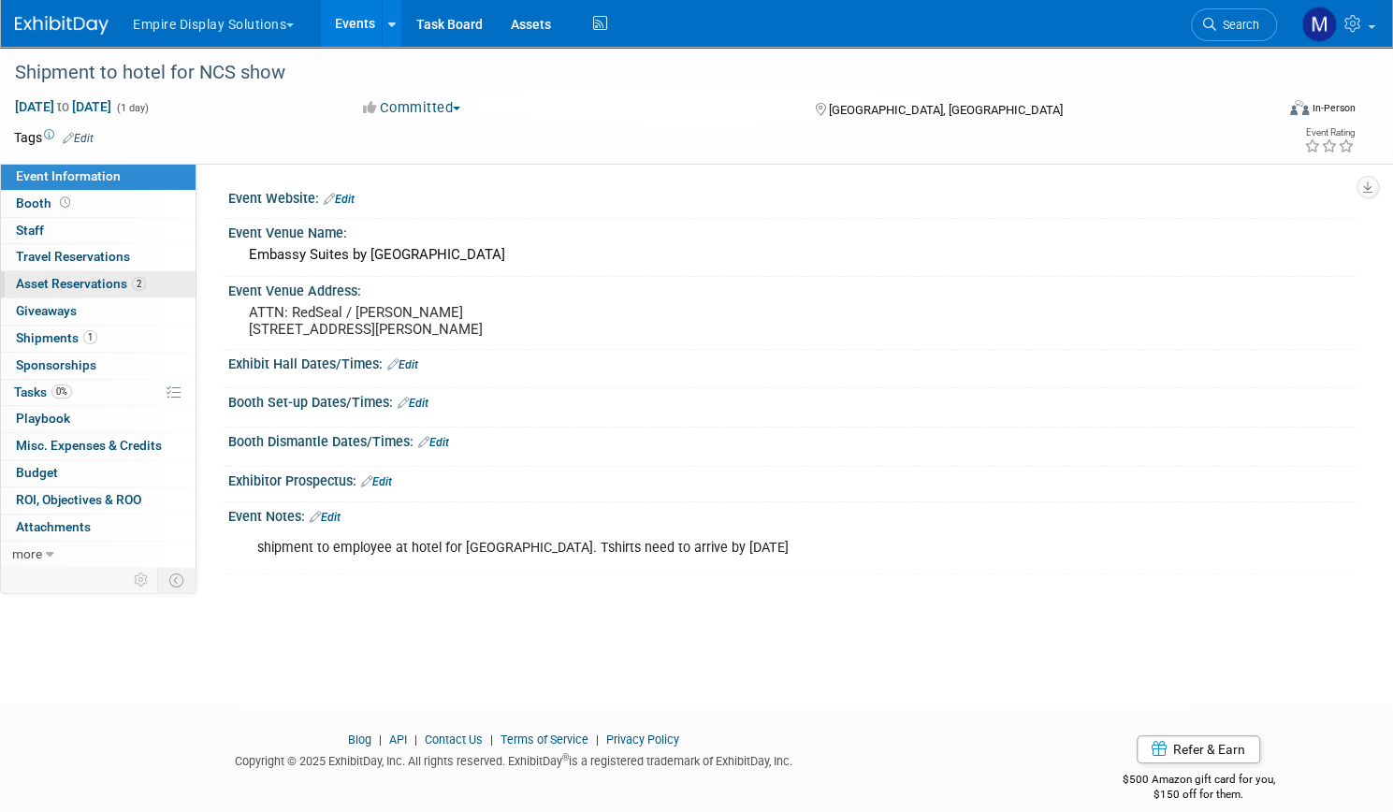
click at [146, 283] on span "Asset Reservations 2" at bounding box center [81, 283] width 130 height 15
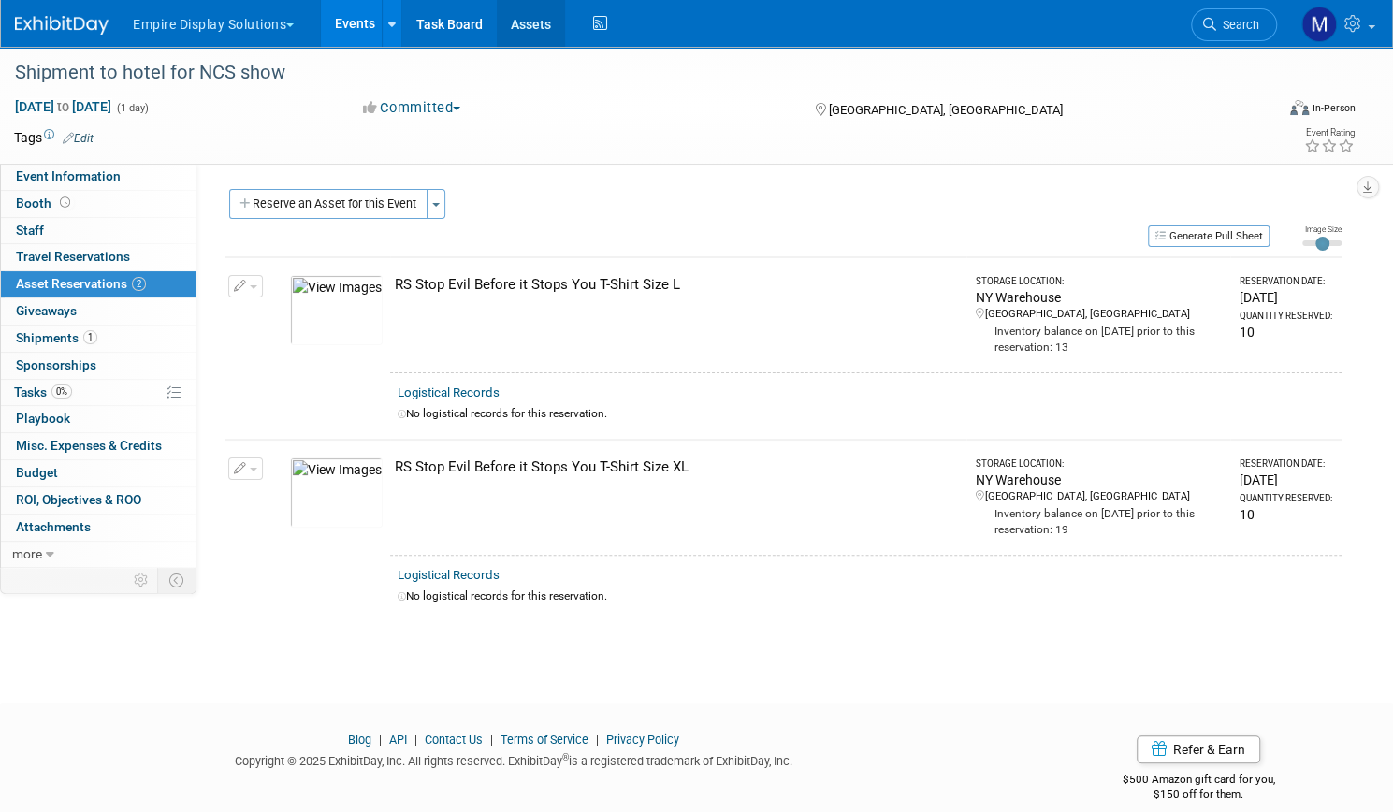
click at [565, 29] on link "Assets" at bounding box center [531, 23] width 68 height 47
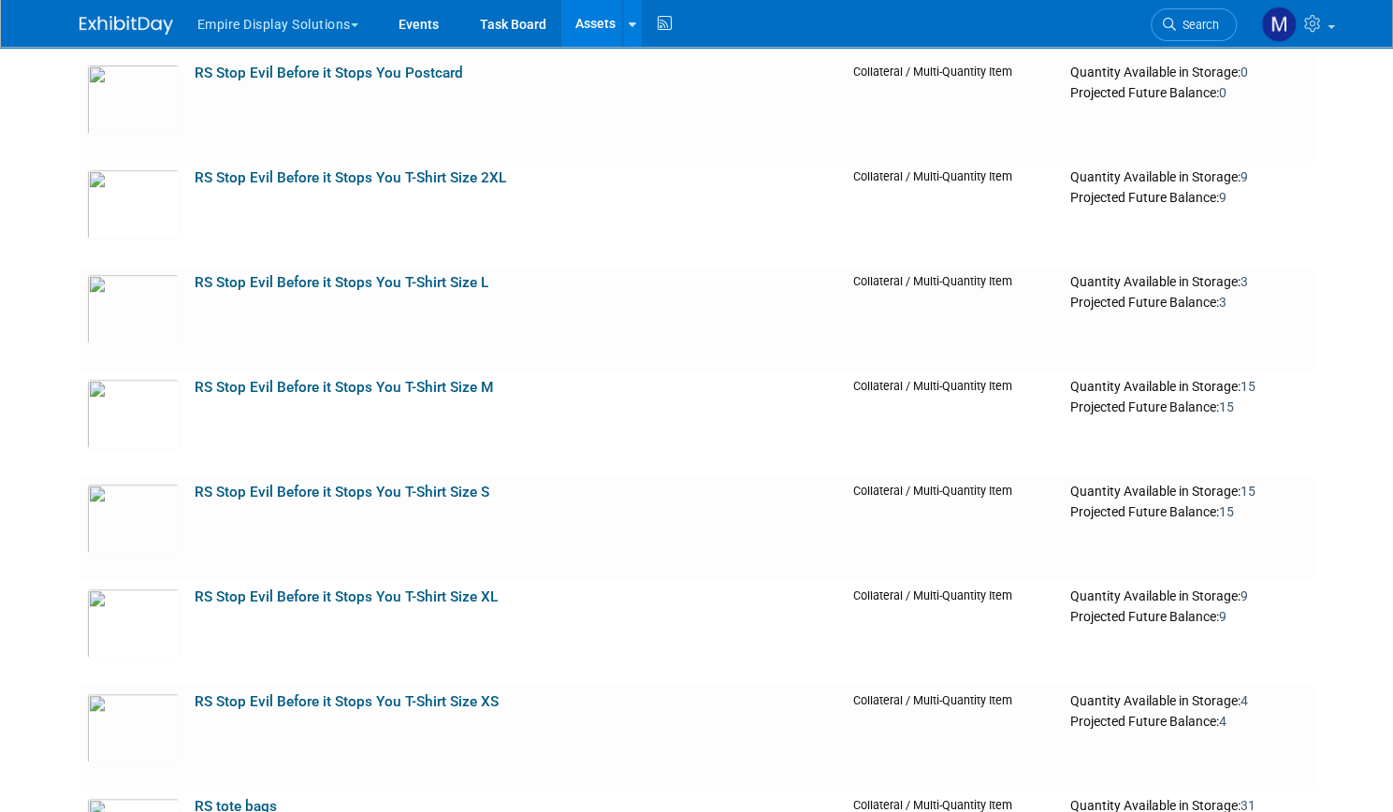
scroll to position [8776, 0]
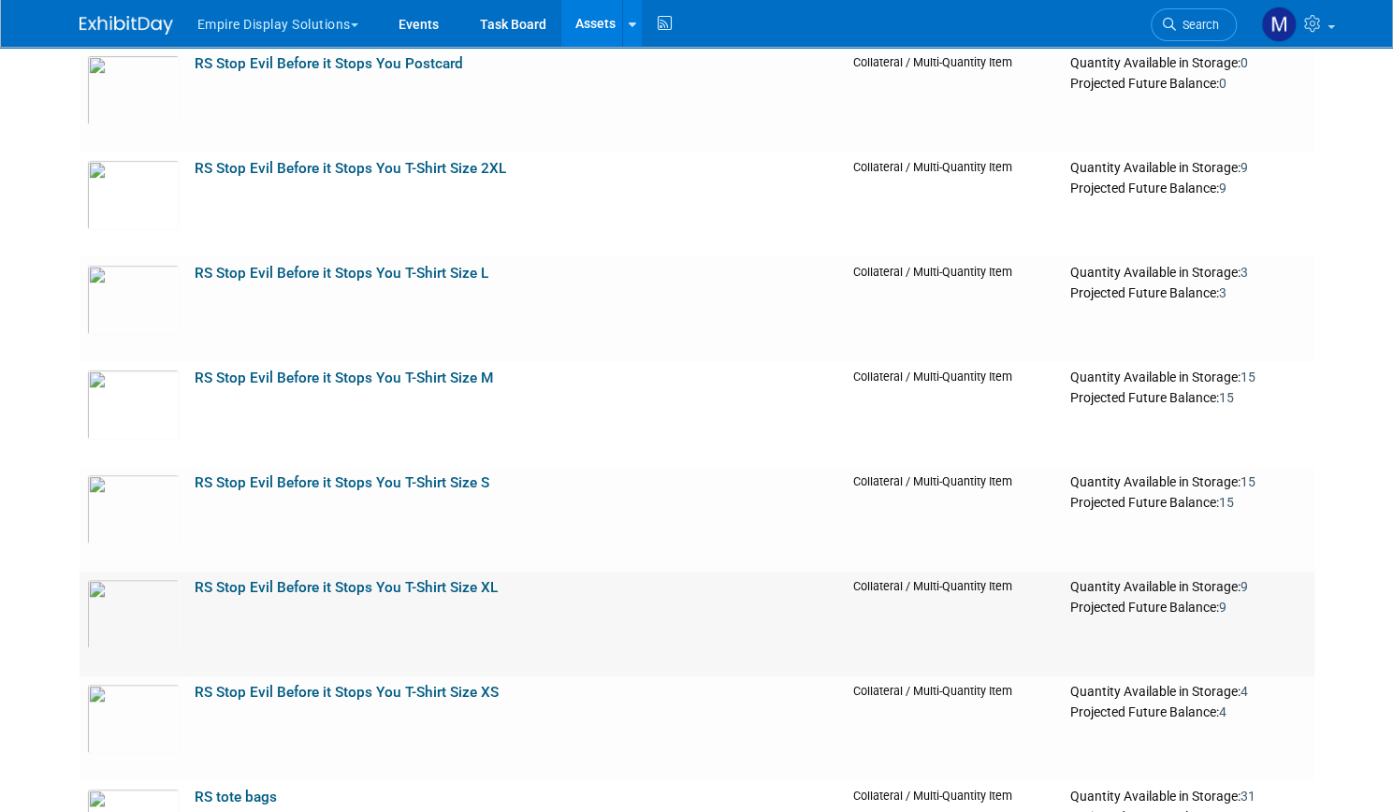
click at [410, 589] on link "RS Stop Evil Before it Stops You T-Shirt Size XL" at bounding box center [346, 587] width 303 height 17
click at [439, 278] on link "RS Stop Evil Before it Stops You T-Shirt Size L" at bounding box center [342, 273] width 294 height 17
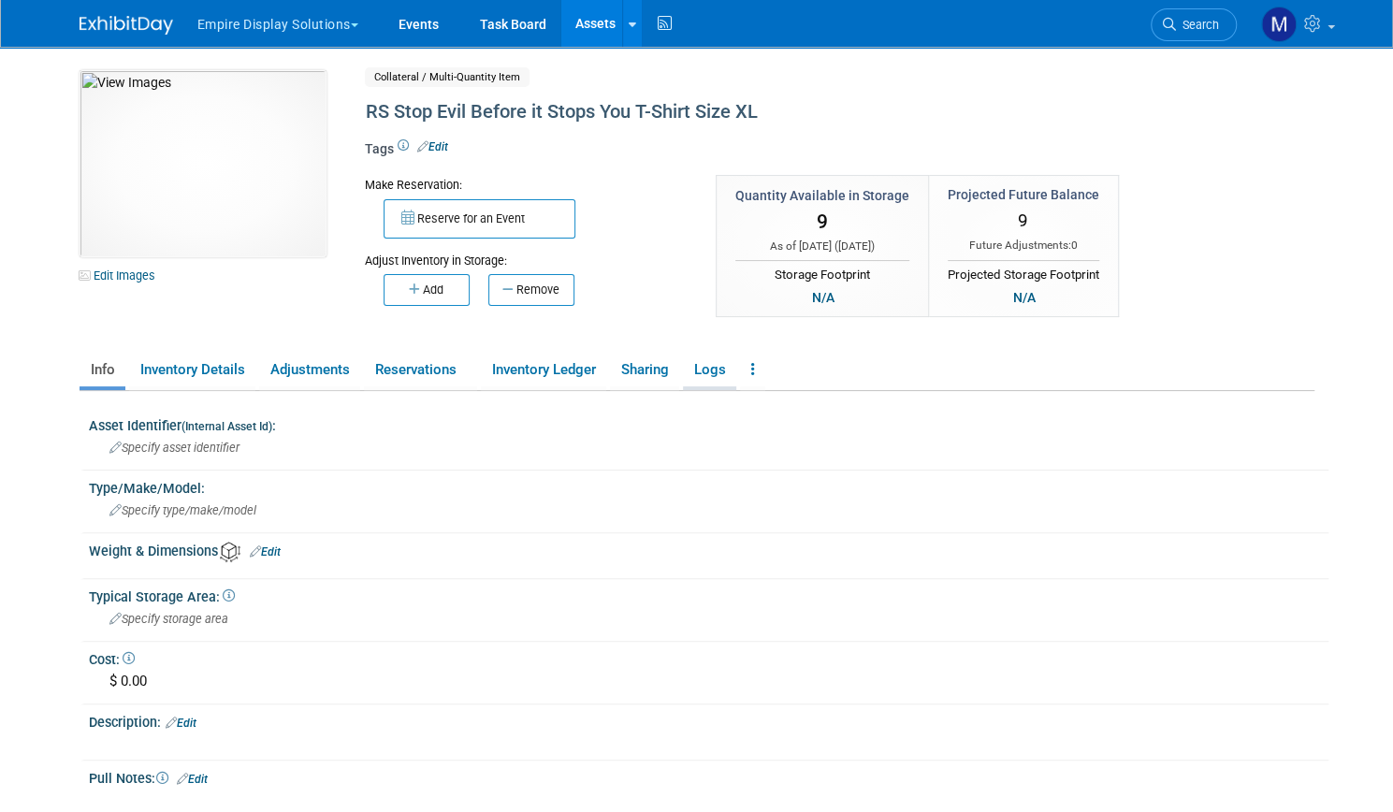
click at [702, 366] on link "Logs" at bounding box center [709, 370] width 53 height 33
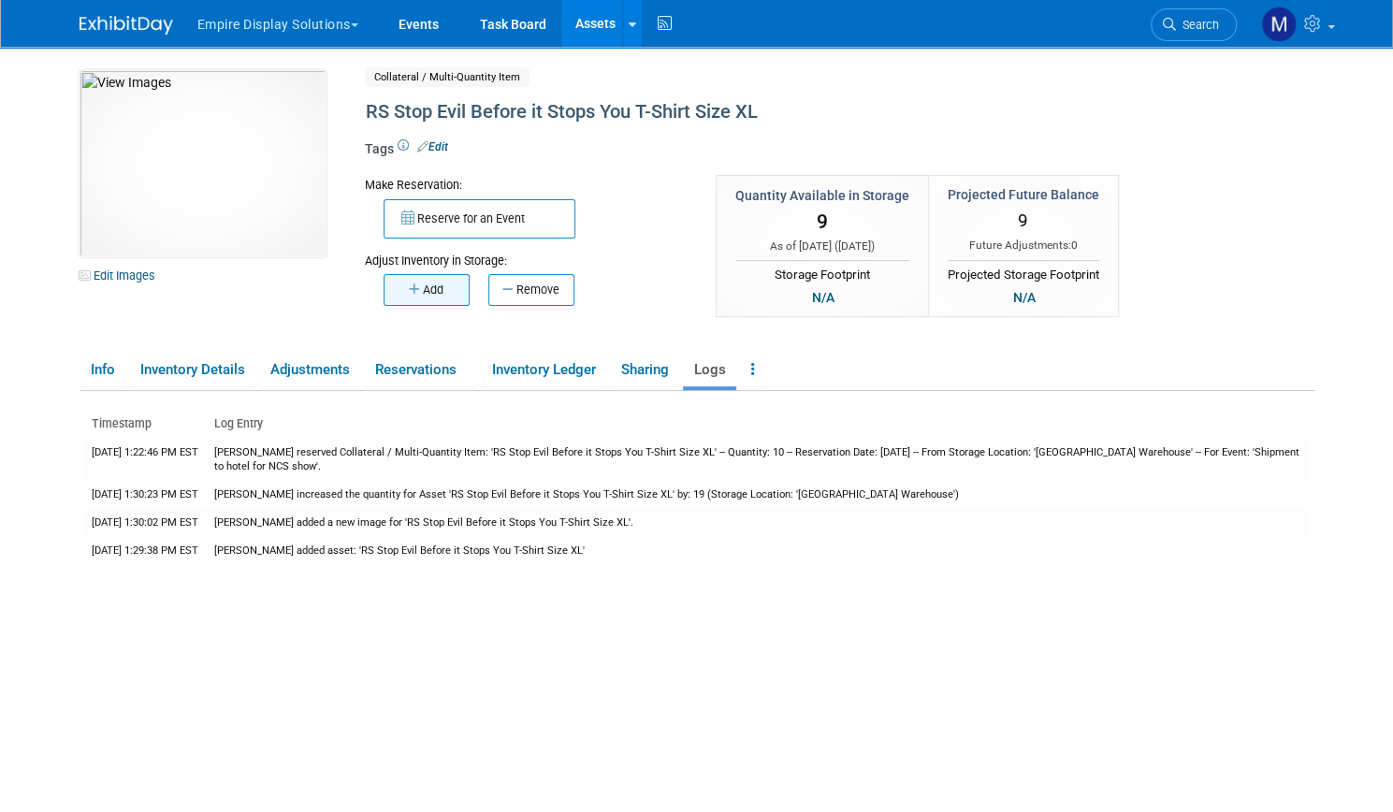
click at [417, 294] on button "Add" at bounding box center [427, 290] width 86 height 32
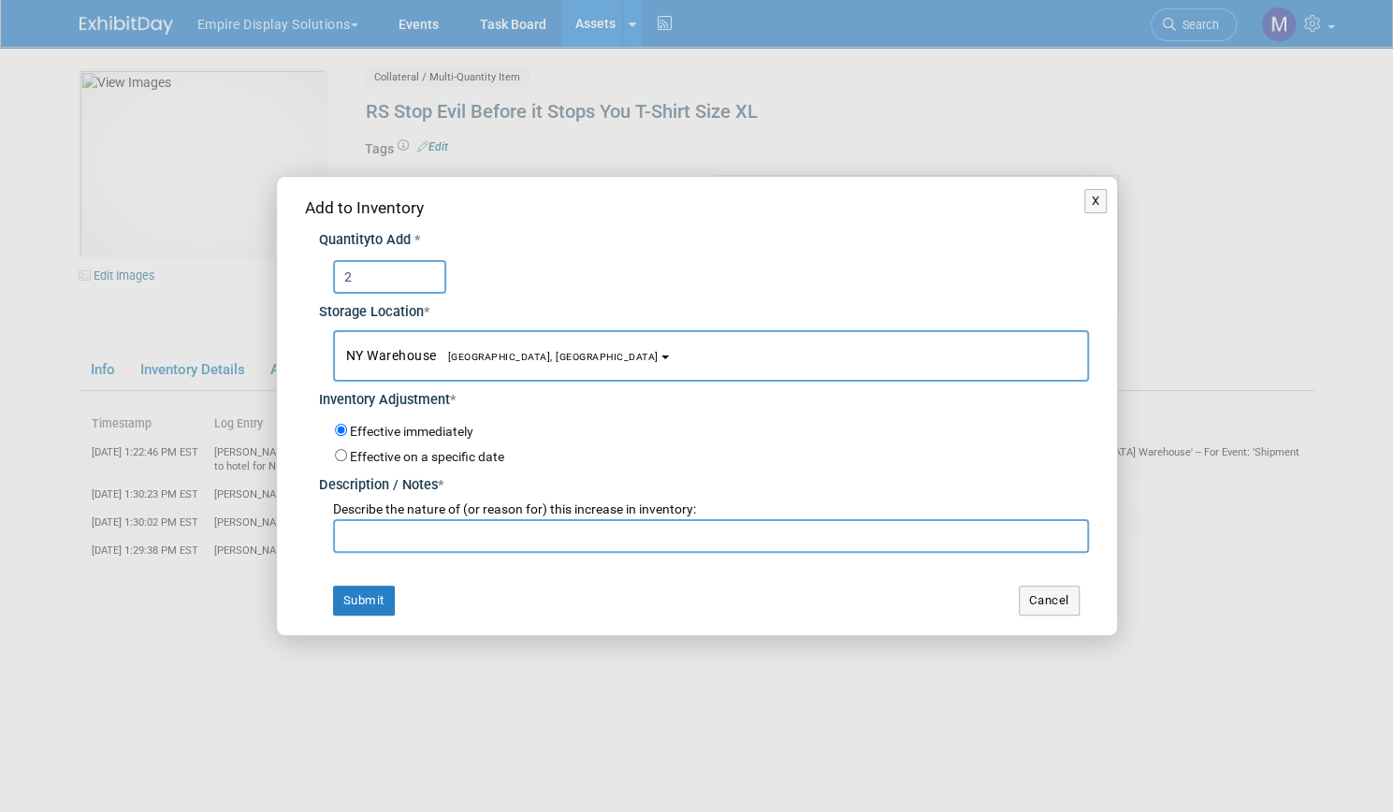
type input "2"
click at [393, 529] on input "text" at bounding box center [711, 536] width 756 height 34
type input "Return from NCS"
click at [367, 594] on button "Submit" at bounding box center [364, 601] width 62 height 30
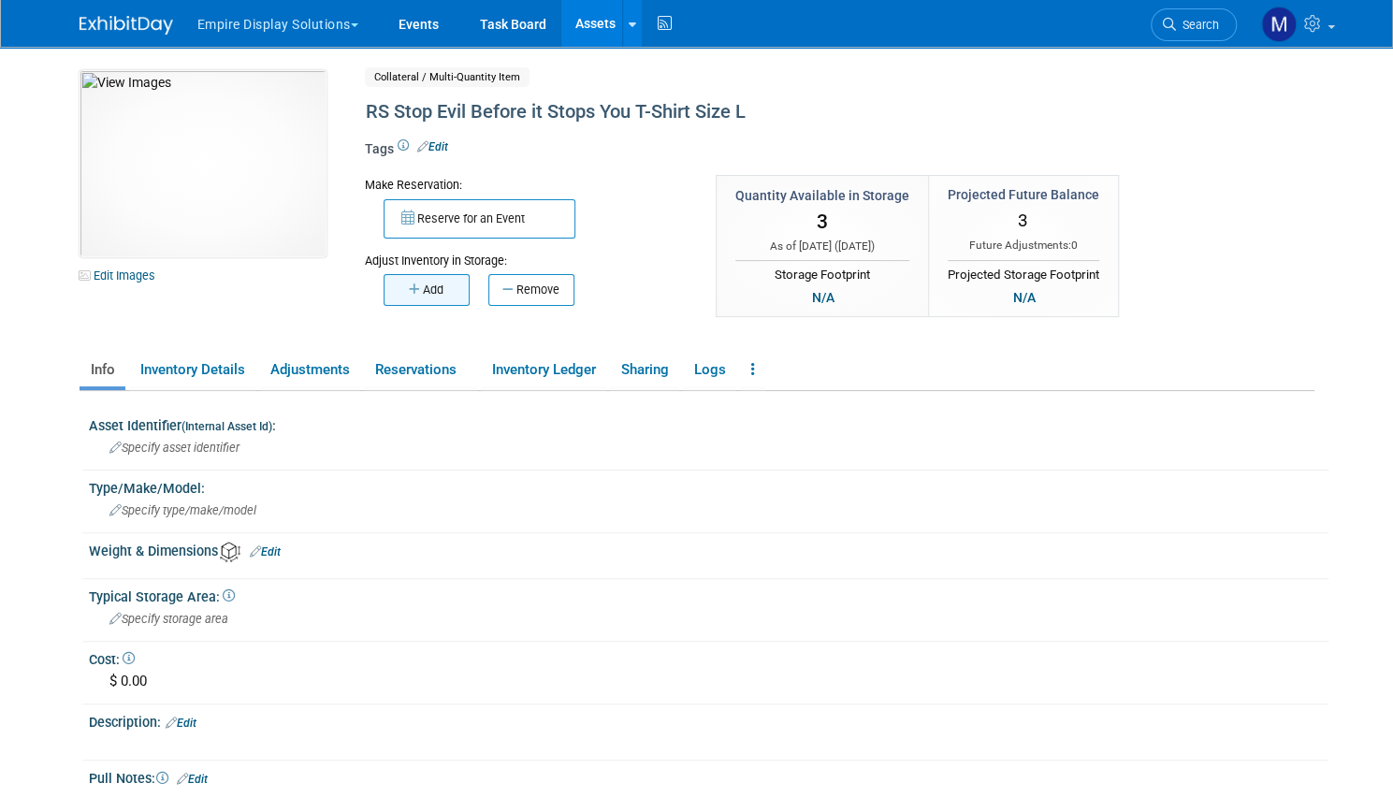
click at [434, 297] on button "Add" at bounding box center [427, 290] width 86 height 32
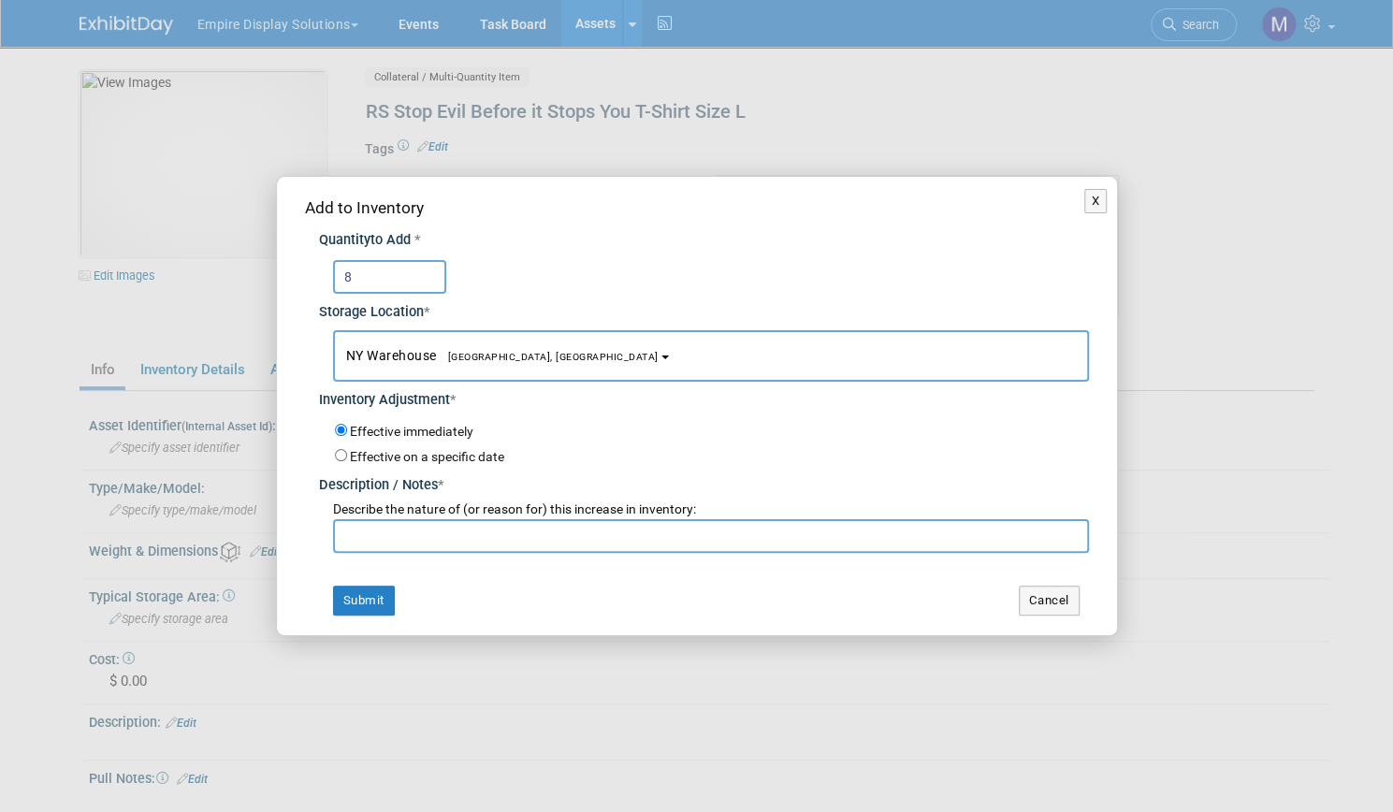
type input "8"
click at [406, 538] on input "text" at bounding box center [711, 536] width 756 height 34
click at [355, 536] on input "retunr from NCS" at bounding box center [711, 536] width 756 height 34
click at [375, 536] on input "retunr from NCS" at bounding box center [711, 536] width 756 height 34
type input "return from NCS"
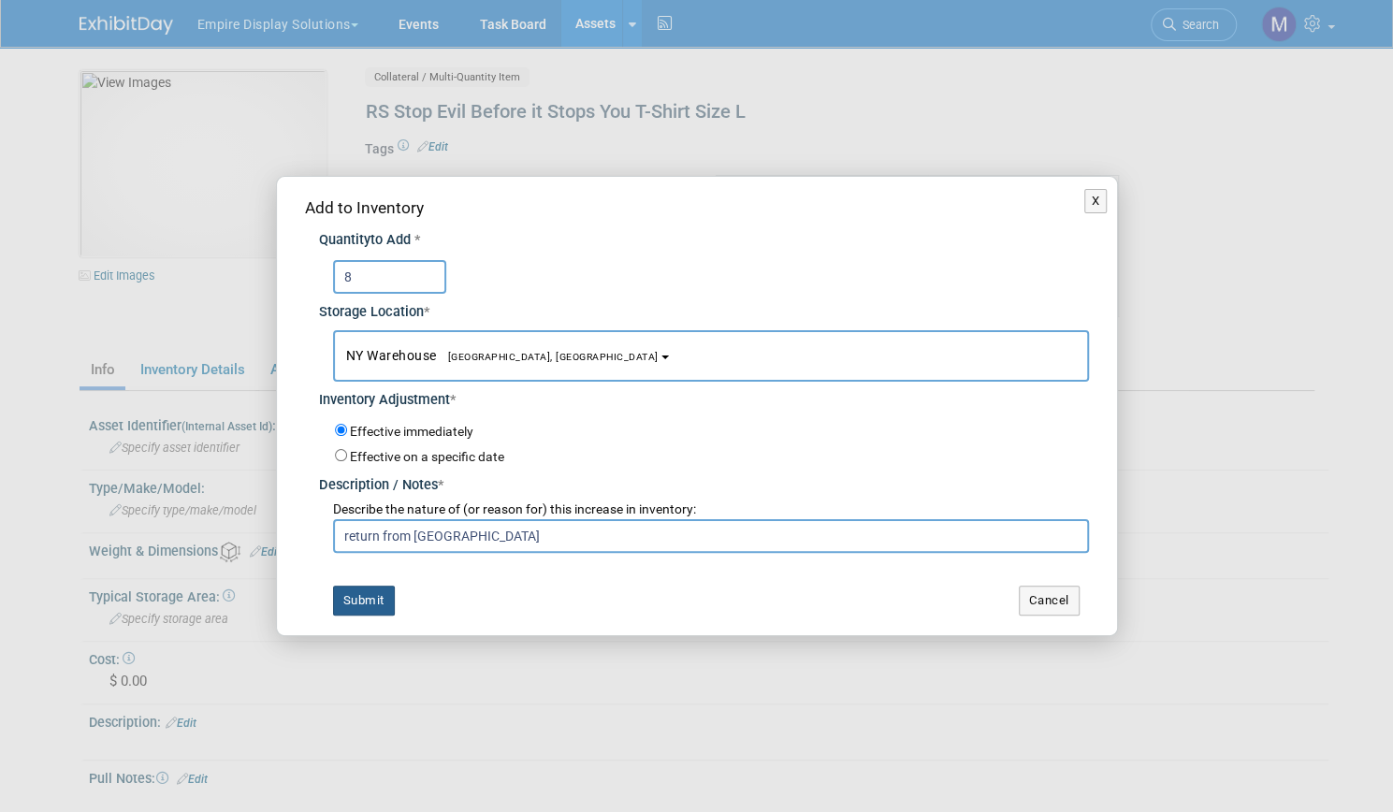
click at [365, 605] on button "Submit" at bounding box center [364, 601] width 62 height 30
